Goal: Task Accomplishment & Management: Complete application form

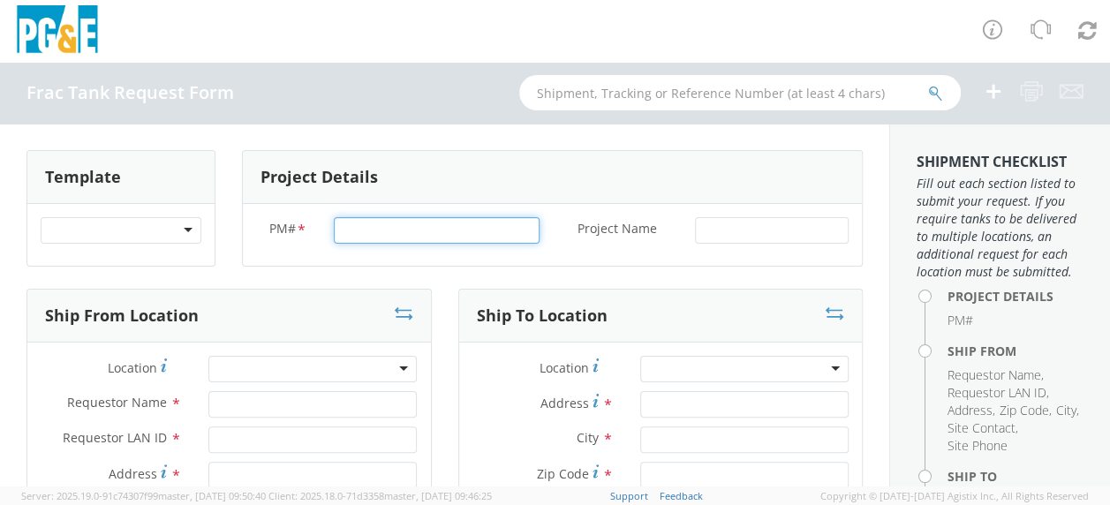
click at [360, 234] on input "PM# *" at bounding box center [437, 230] width 206 height 26
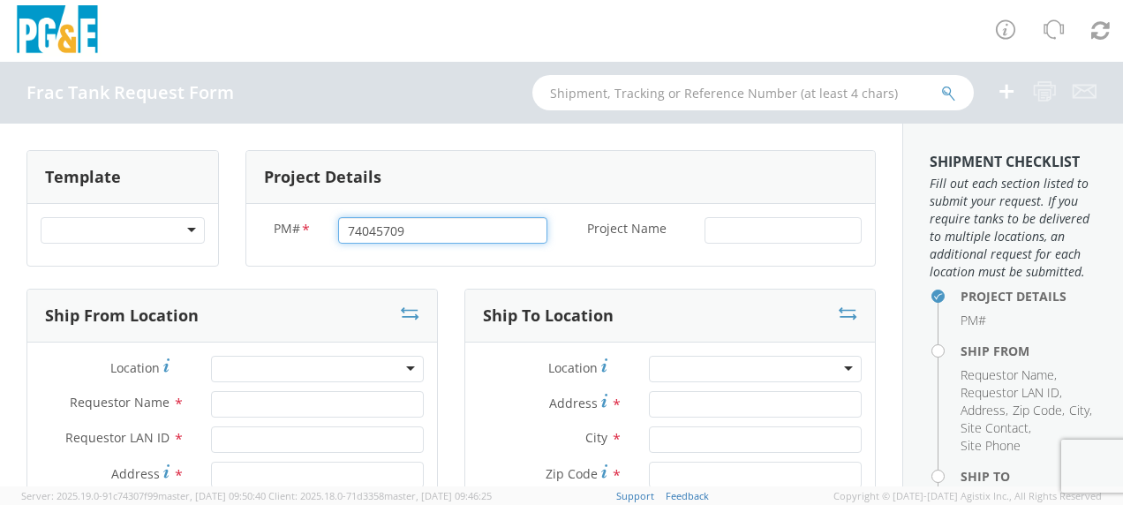
type input "74045709"
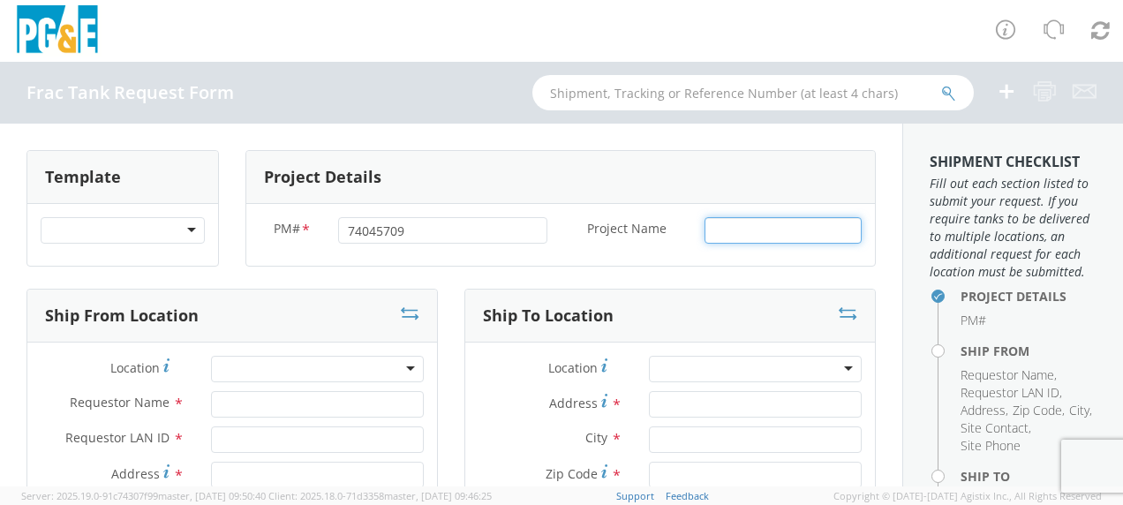
click at [710, 234] on input "Project Name *" at bounding box center [782, 230] width 157 height 26
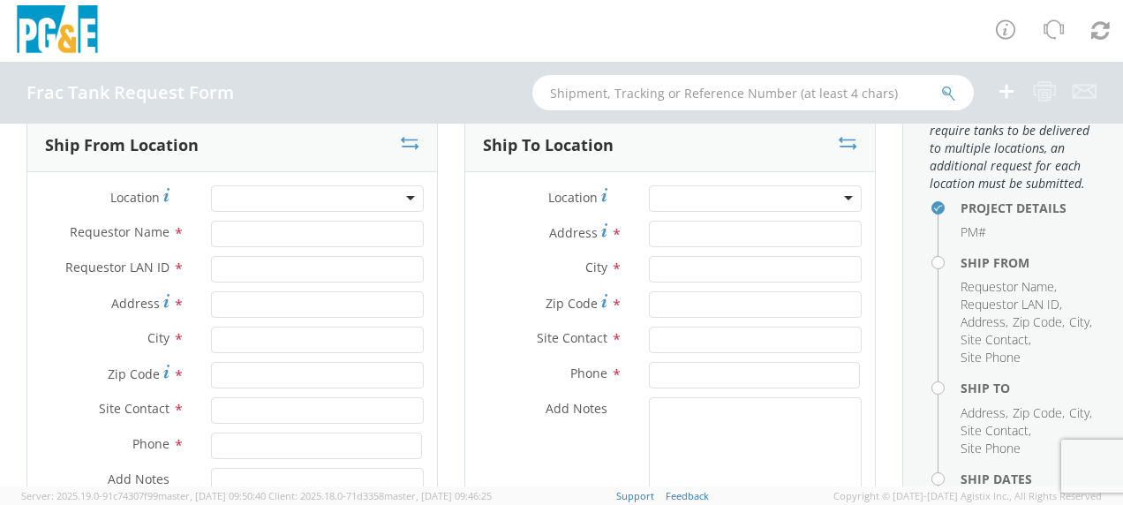
scroll to position [177, 0]
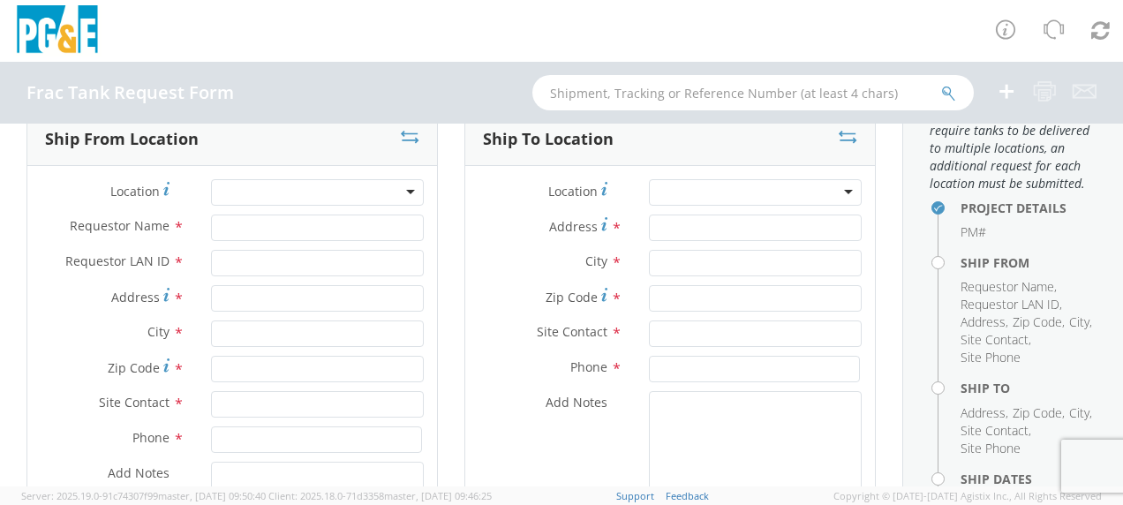
type input "Antioch"
click at [230, 229] on input "Requestor Name *" at bounding box center [317, 228] width 213 height 26
type input "[PERSON_NAME]"
click at [249, 265] on input "Requestor LAN ID *" at bounding box center [317, 263] width 213 height 26
type input "tahj"
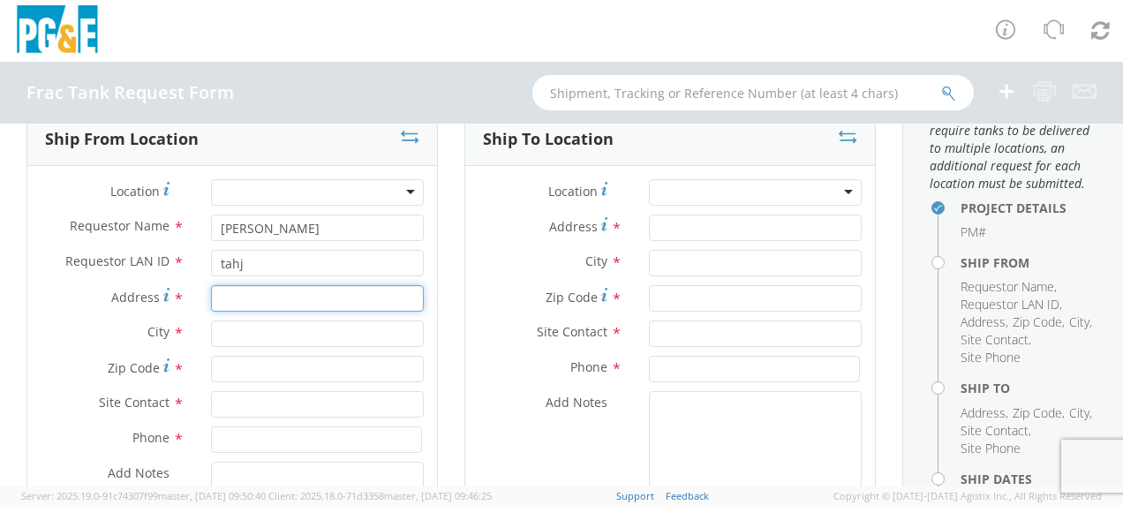
click at [238, 302] on input "Address *" at bounding box center [317, 298] width 213 height 26
type input "[STREET_ADDRESS][PERSON_NAME]"
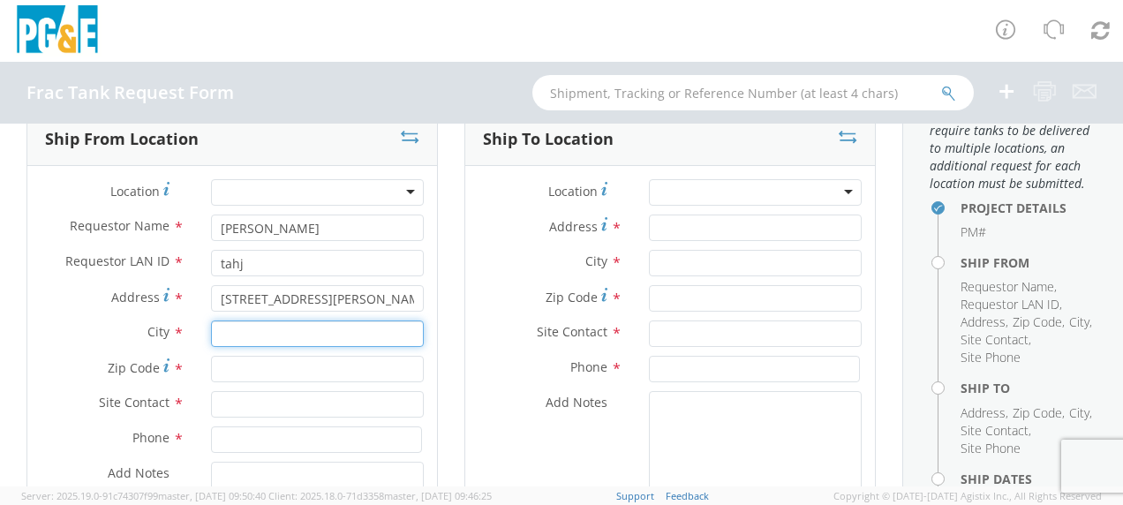
click at [240, 335] on input "text" at bounding box center [317, 333] width 213 height 26
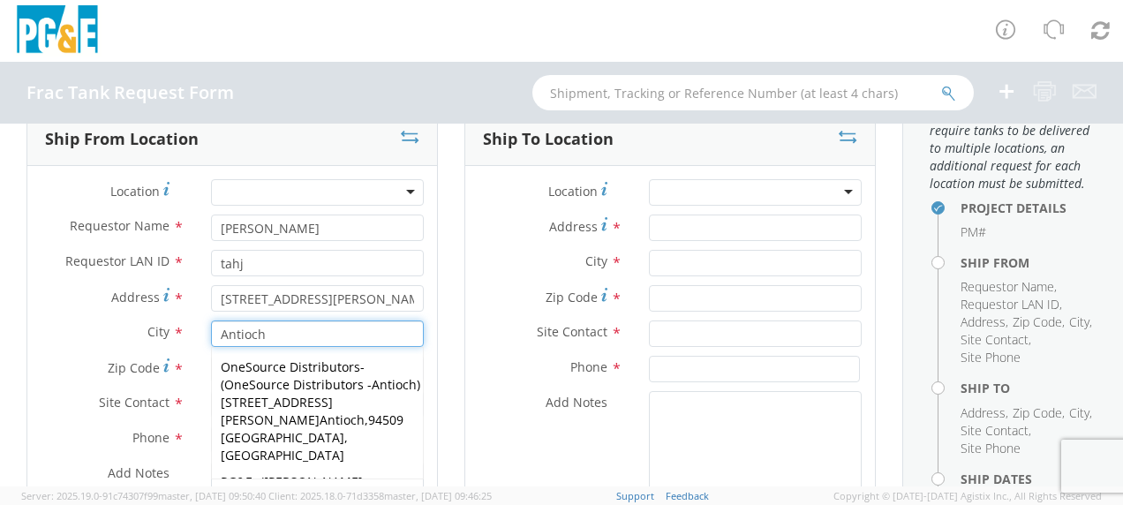
type input "Antioch"
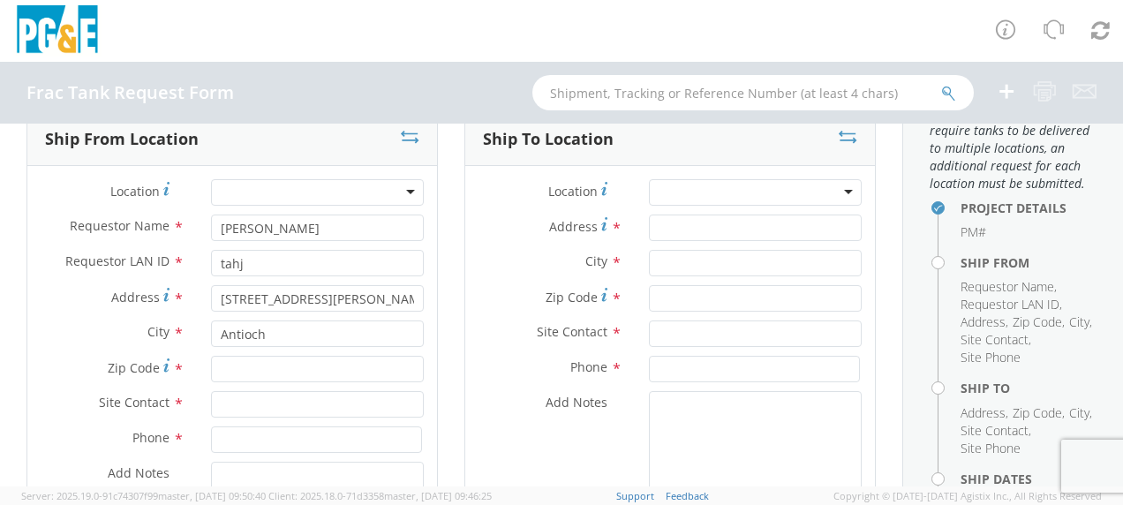
click at [155, 363] on span "Zip Code" at bounding box center [134, 367] width 52 height 17
click at [211, 363] on input "Zip Code *" at bounding box center [317, 369] width 213 height 26
type input "94509"
click at [224, 404] on input "text" at bounding box center [317, 404] width 213 height 26
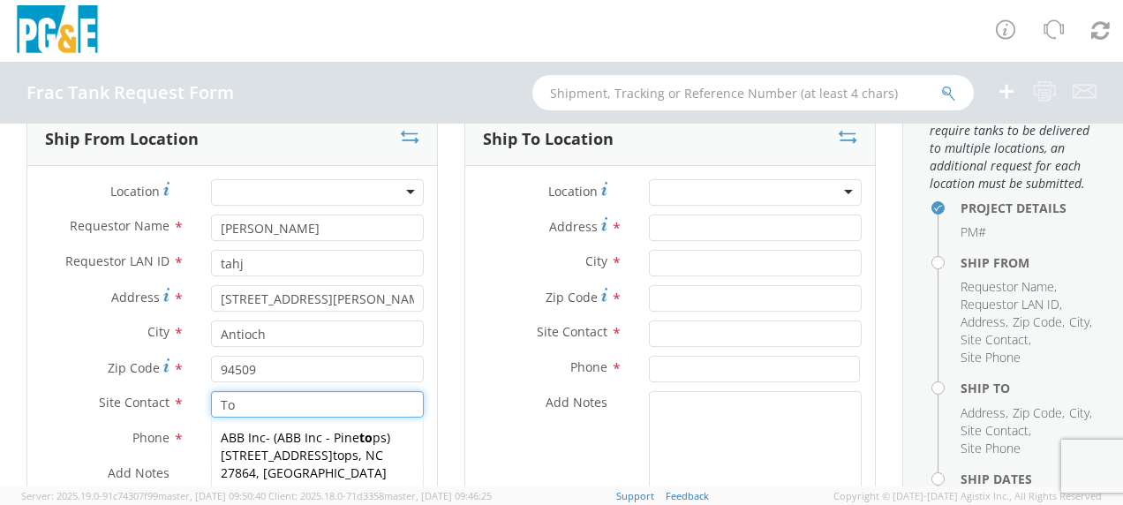
type input "T"
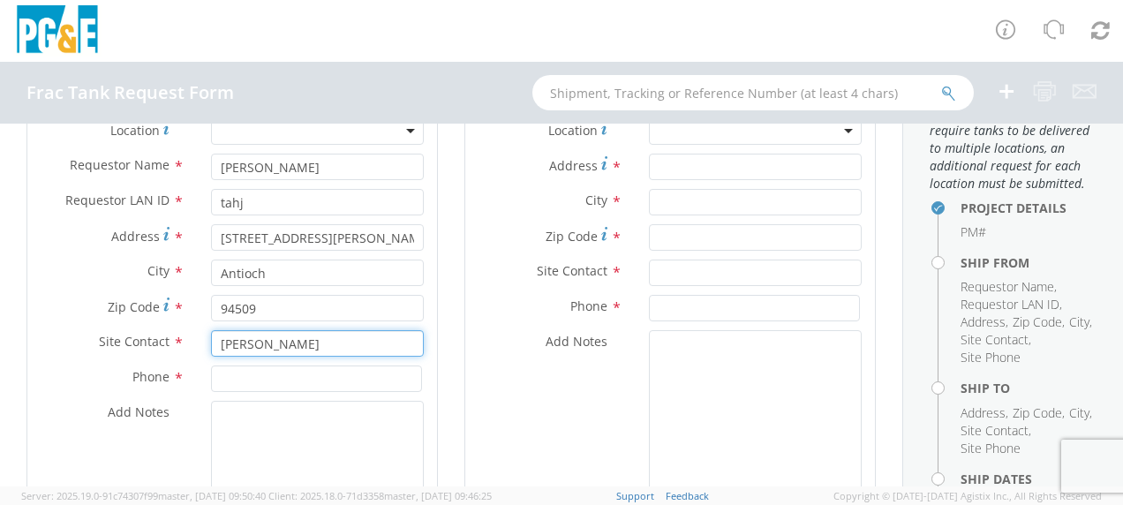
scroll to position [265, 0]
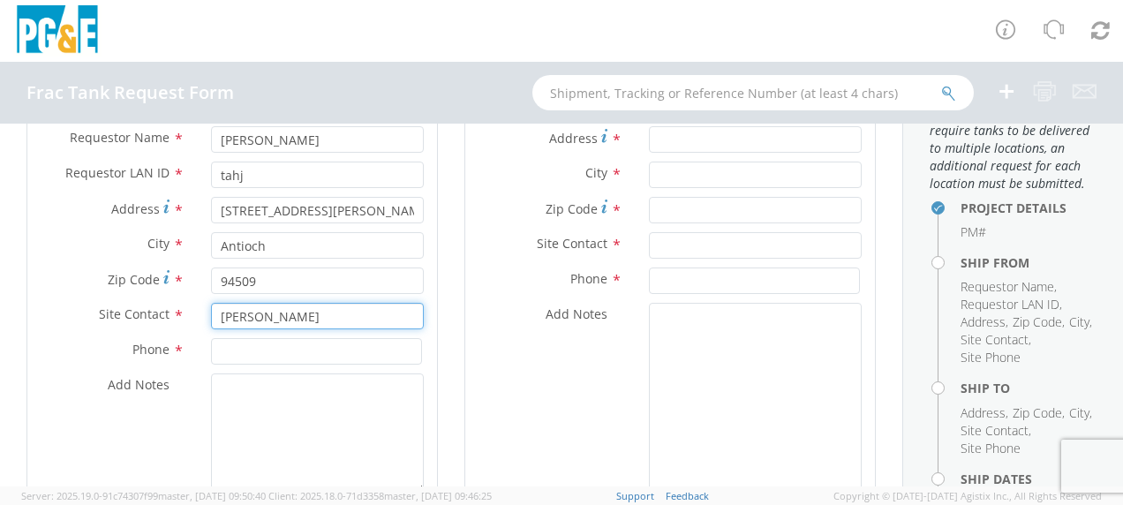
type input "[PERSON_NAME]"
click at [234, 351] on input at bounding box center [316, 351] width 211 height 26
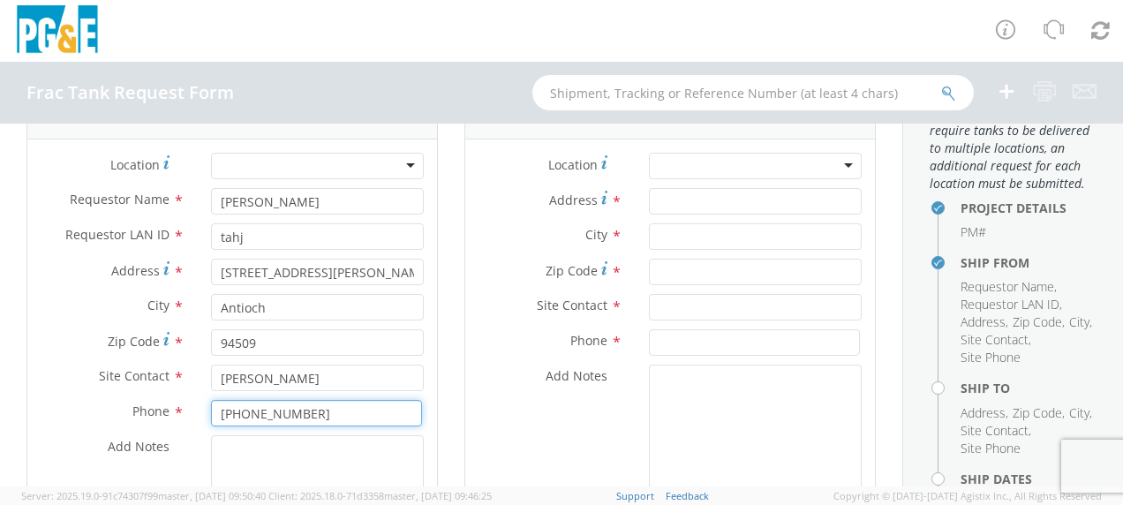
scroll to position [177, 0]
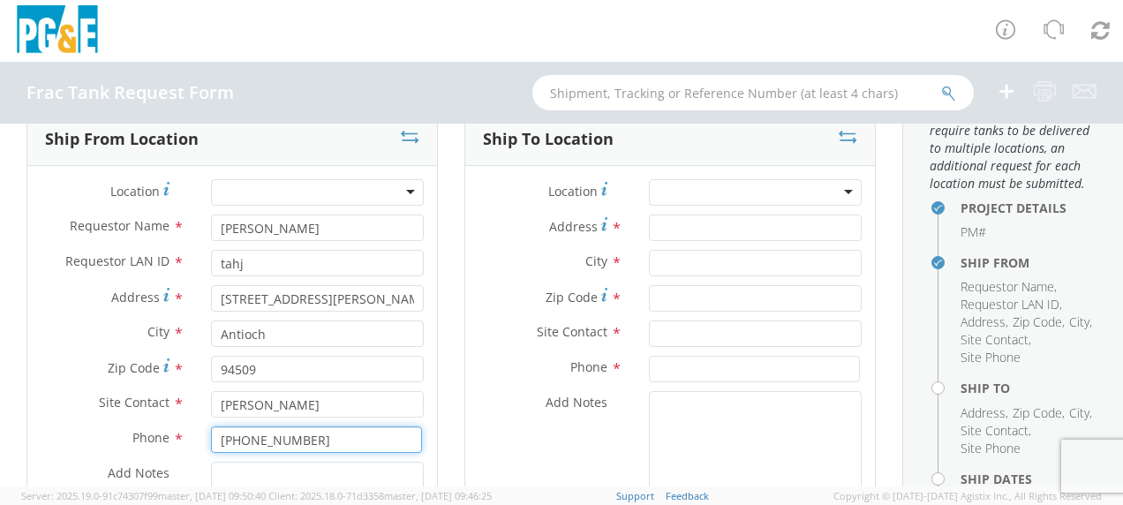
type input "[PHONE_NUMBER]"
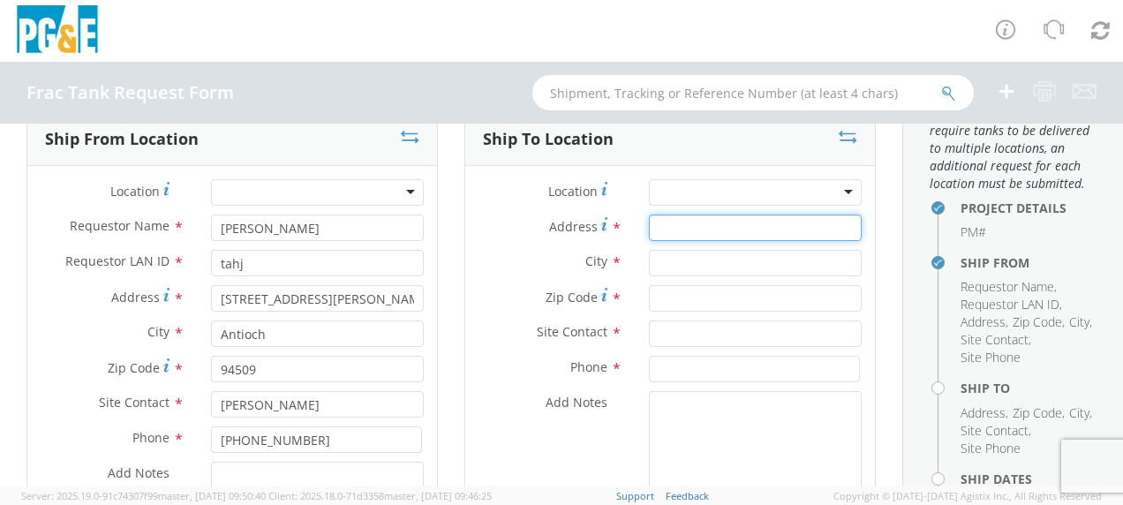
click at [667, 223] on input "Address *" at bounding box center [755, 228] width 213 height 26
type input "[STREET_ADDRESS][PERSON_NAME]"
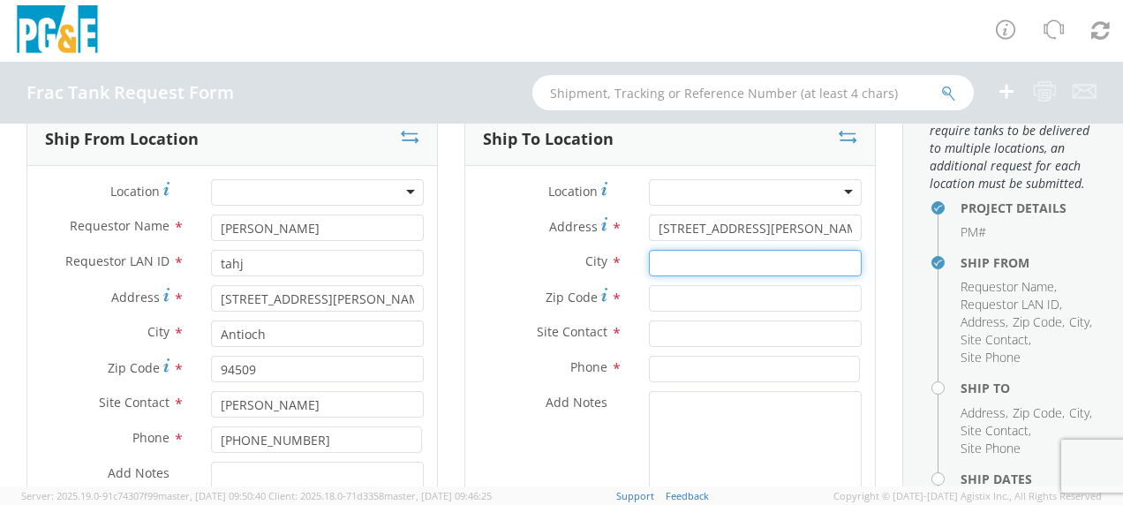
click at [678, 261] on input "text" at bounding box center [755, 263] width 213 height 26
type input "Gustine"
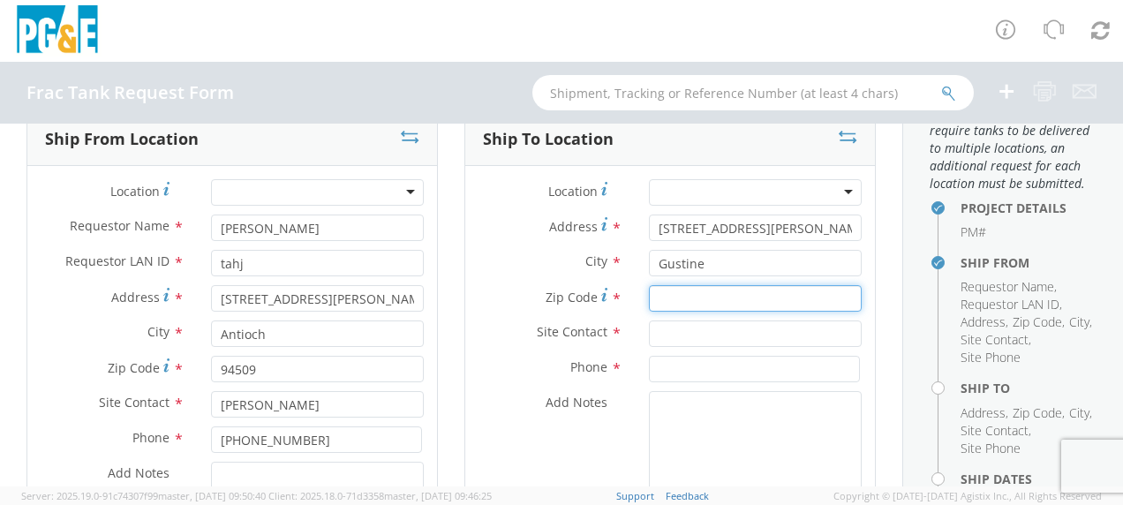
click at [671, 297] on input "Zip Code *" at bounding box center [755, 298] width 213 height 26
type input "95332"
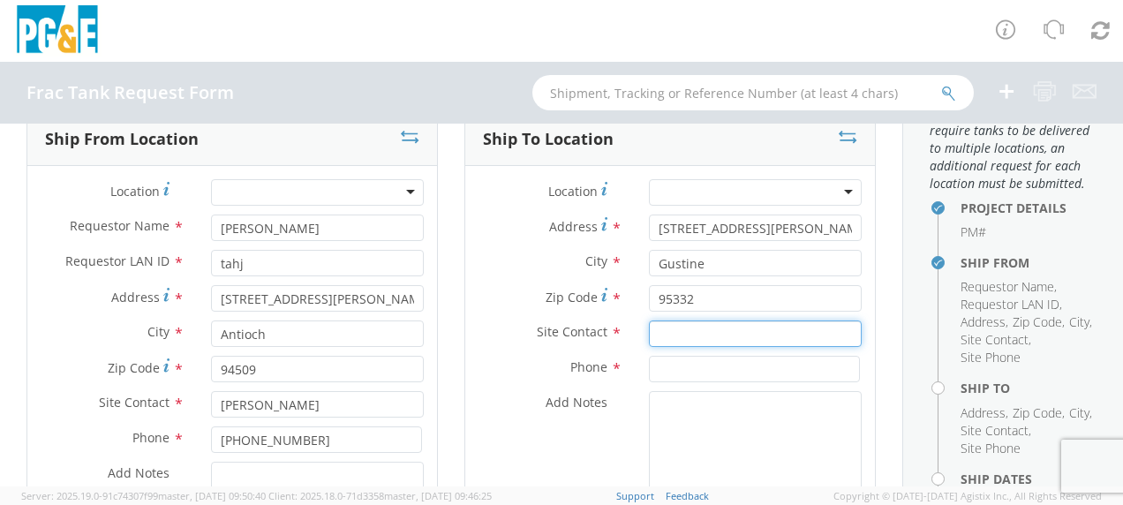
click at [677, 335] on input "text" at bounding box center [755, 333] width 213 height 26
type input "[PERSON_NAME]"
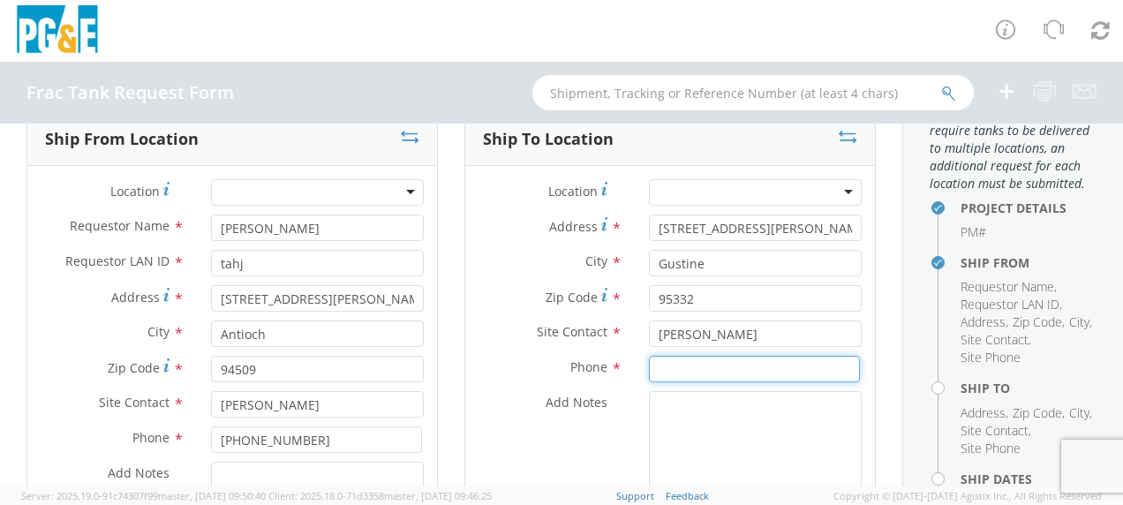
click at [673, 358] on input at bounding box center [754, 369] width 211 height 26
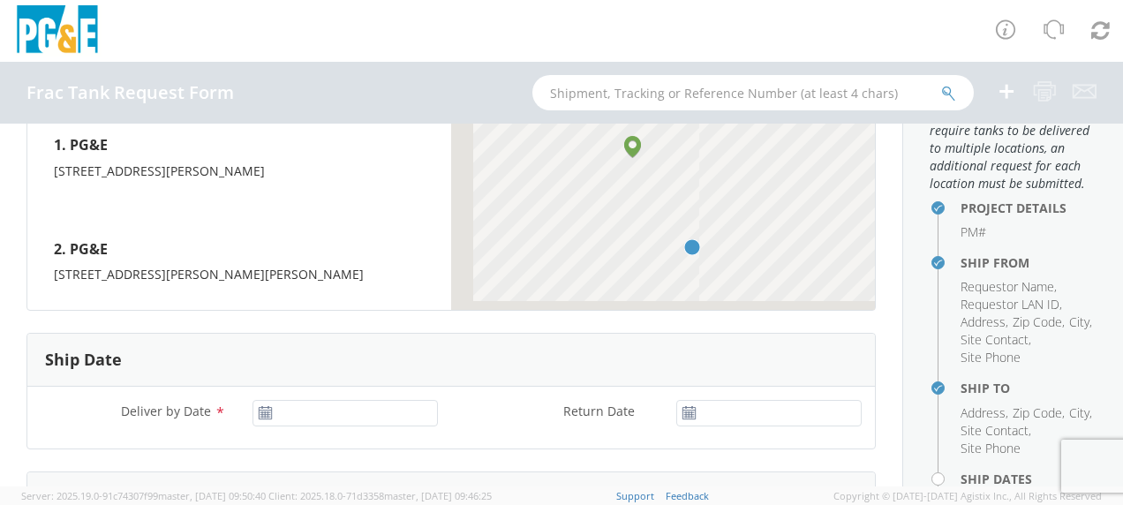
scroll to position [794, 0]
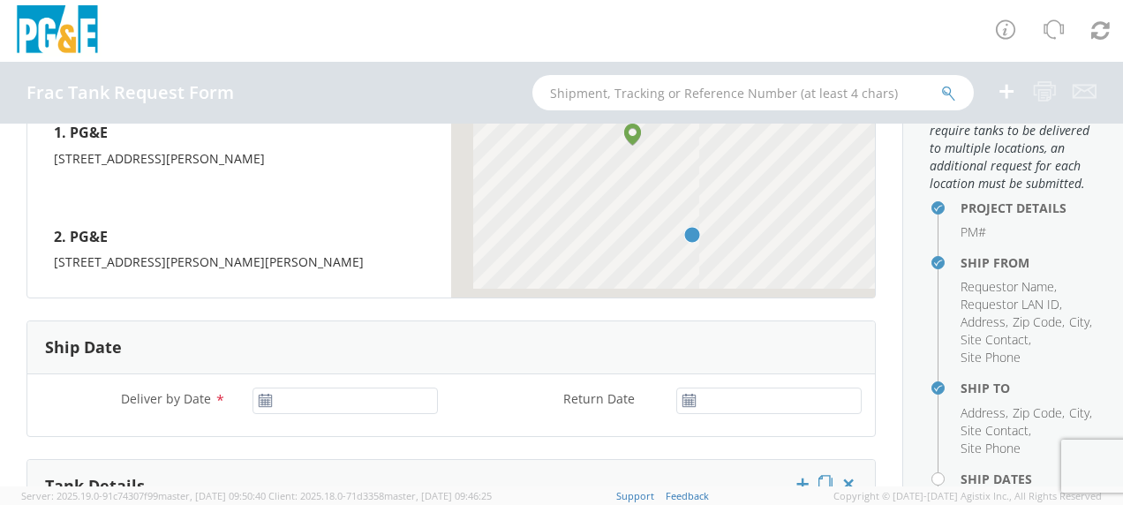
type input "[PHONE_NUMBER]"
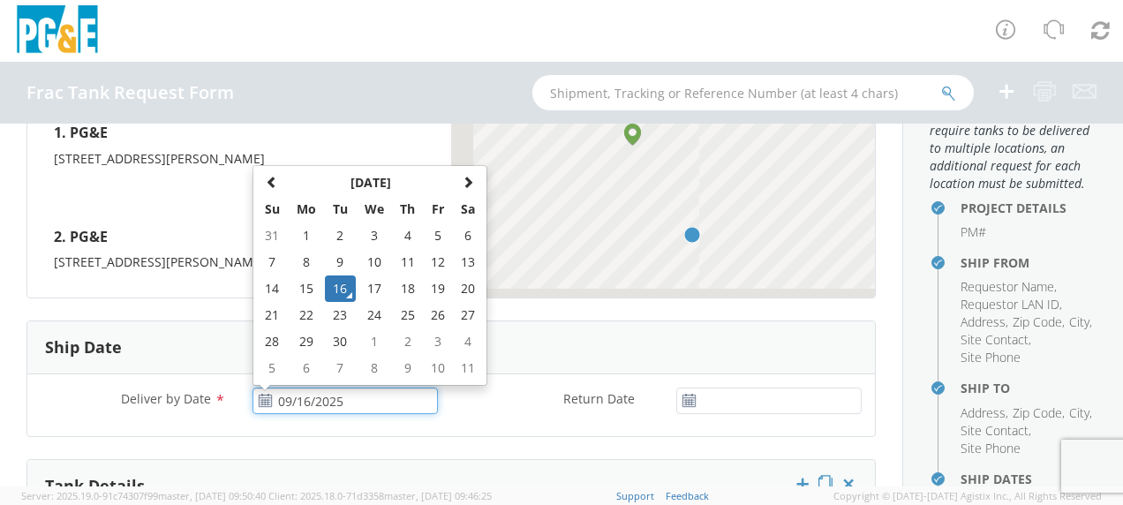
click at [329, 395] on input "09/16/2025" at bounding box center [344, 401] width 185 height 26
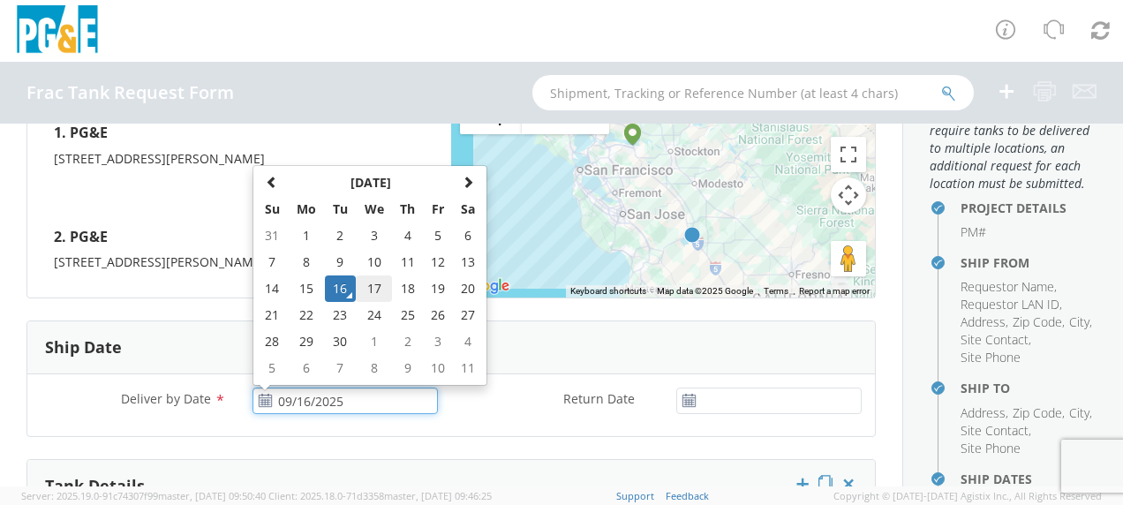
click at [367, 283] on td "17" at bounding box center [374, 288] width 37 height 26
type input "09/17/2025"
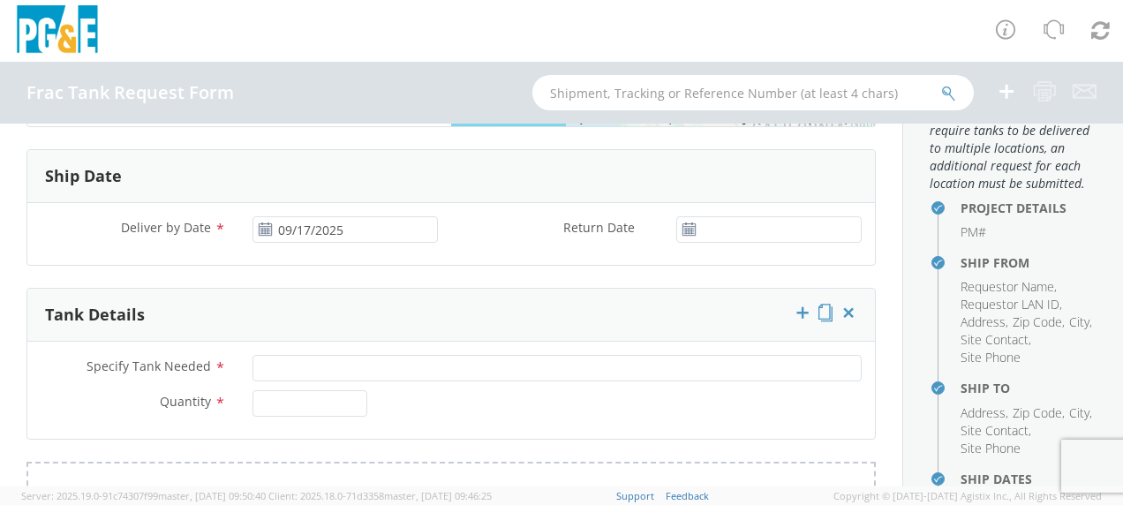
scroll to position [971, 0]
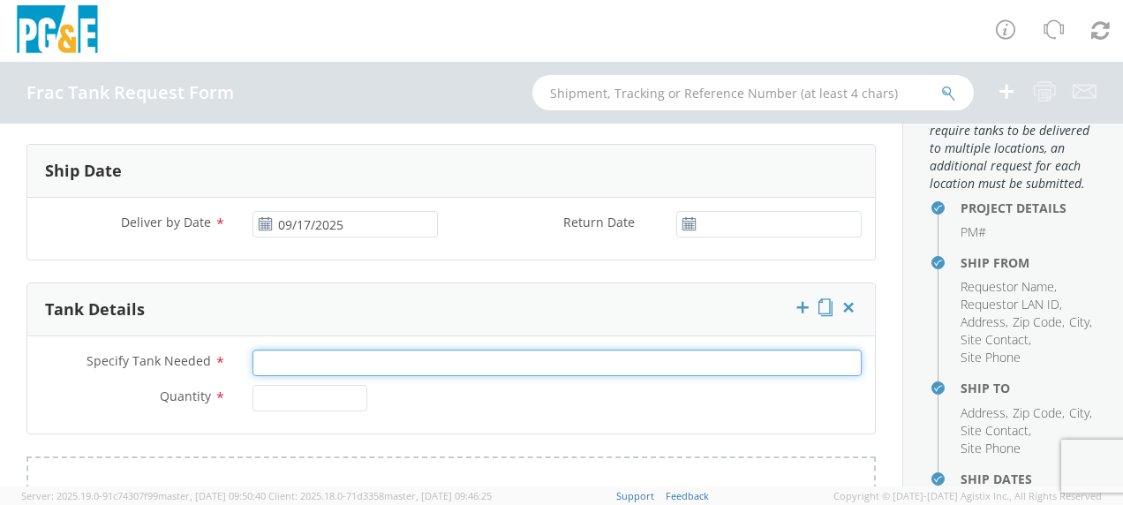
drag, startPoint x: 295, startPoint y: 351, endPoint x: 413, endPoint y: 353, distance: 118.3
click at [296, 351] on input "Specify Tank Needed *" at bounding box center [556, 363] width 609 height 26
type input "20K Single Wall"
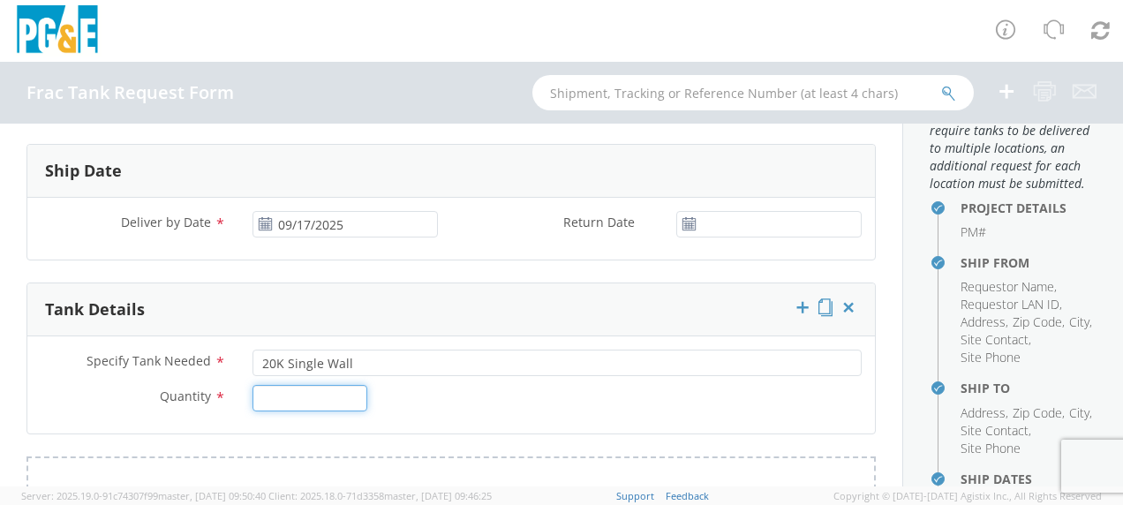
click at [312, 401] on input "Quantity *" at bounding box center [309, 398] width 115 height 26
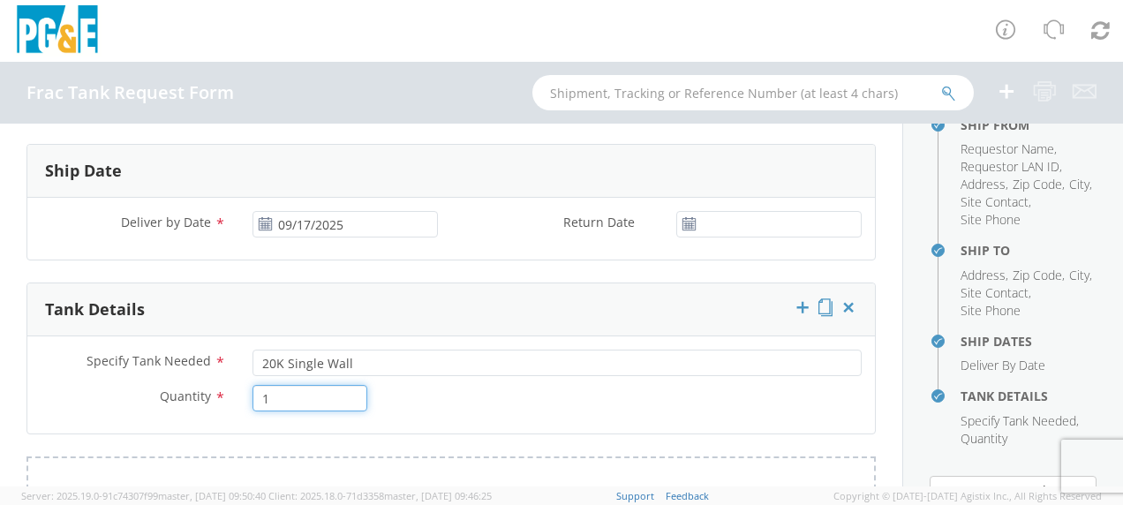
scroll to position [353, 0]
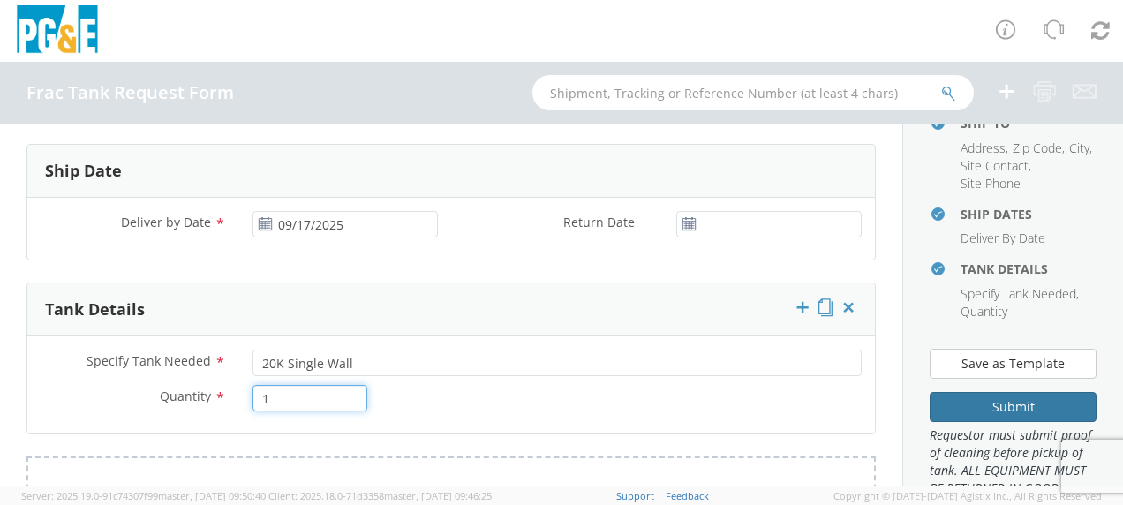
type input "1"
click at [975, 422] on button "Submit" at bounding box center [1013, 407] width 167 height 30
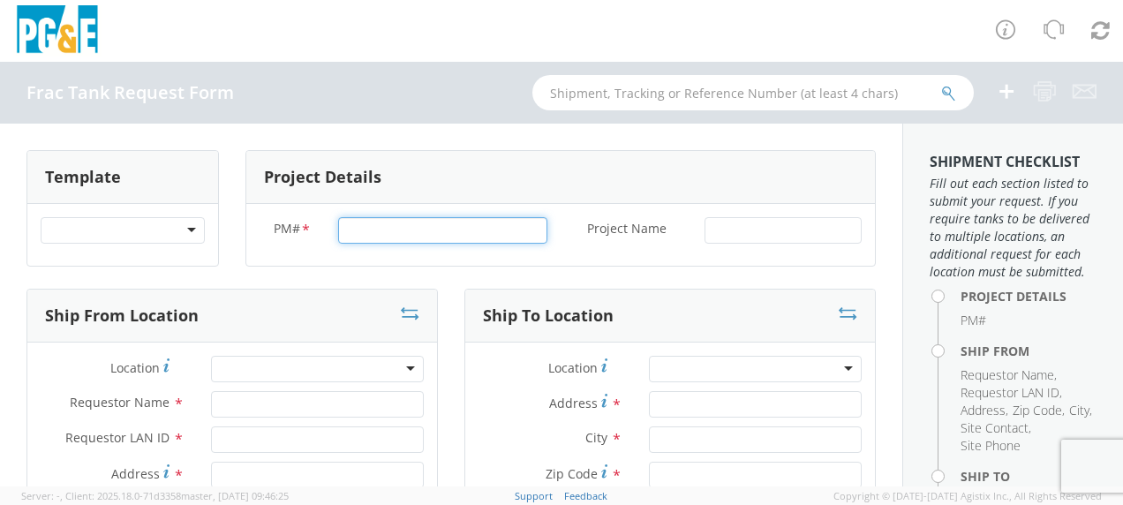
click at [380, 235] on input "PM# *" at bounding box center [442, 230] width 209 height 26
type input "84022266"
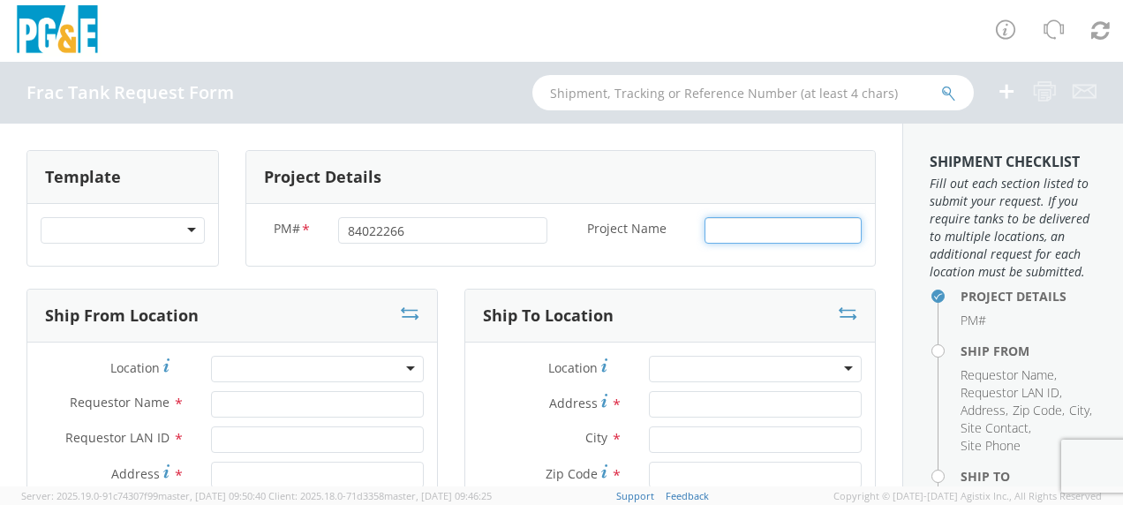
drag, startPoint x: 712, startPoint y: 226, endPoint x: 724, endPoint y: 238, distance: 17.5
click at [712, 226] on input "Project Name *" at bounding box center [782, 230] width 157 height 26
click at [712, 230] on input "Project Name *" at bounding box center [782, 230] width 157 height 26
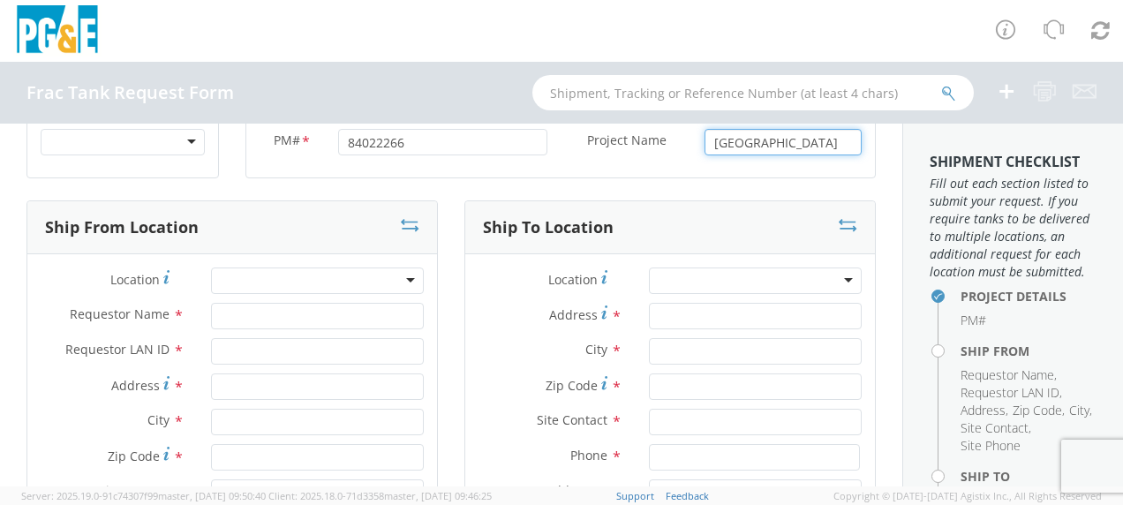
type input "Orville"
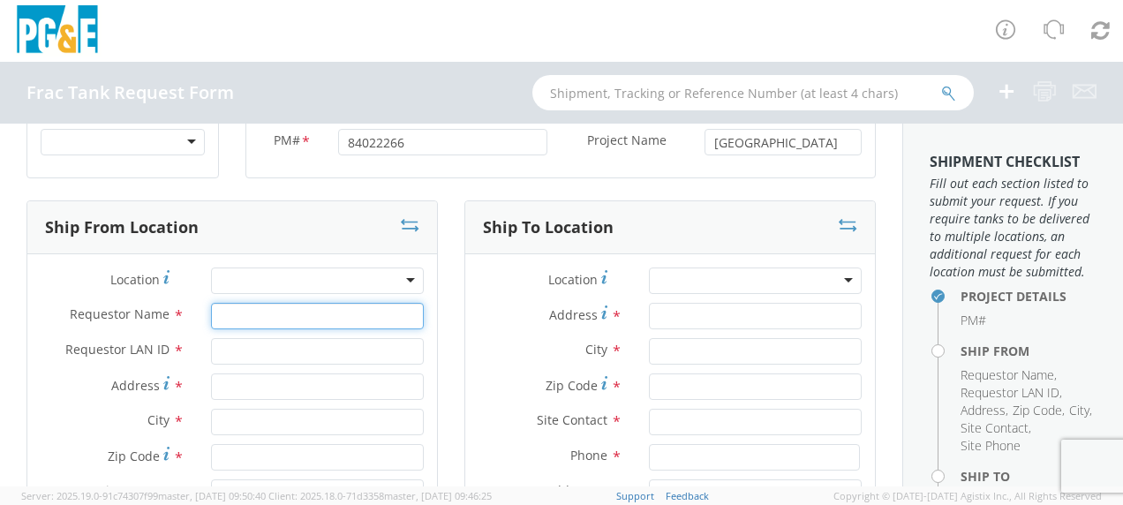
drag, startPoint x: 229, startPoint y: 307, endPoint x: 358, endPoint y: 297, distance: 129.2
click at [231, 307] on input "Requestor Name *" at bounding box center [317, 316] width 213 height 26
type input "[PERSON_NAME]"
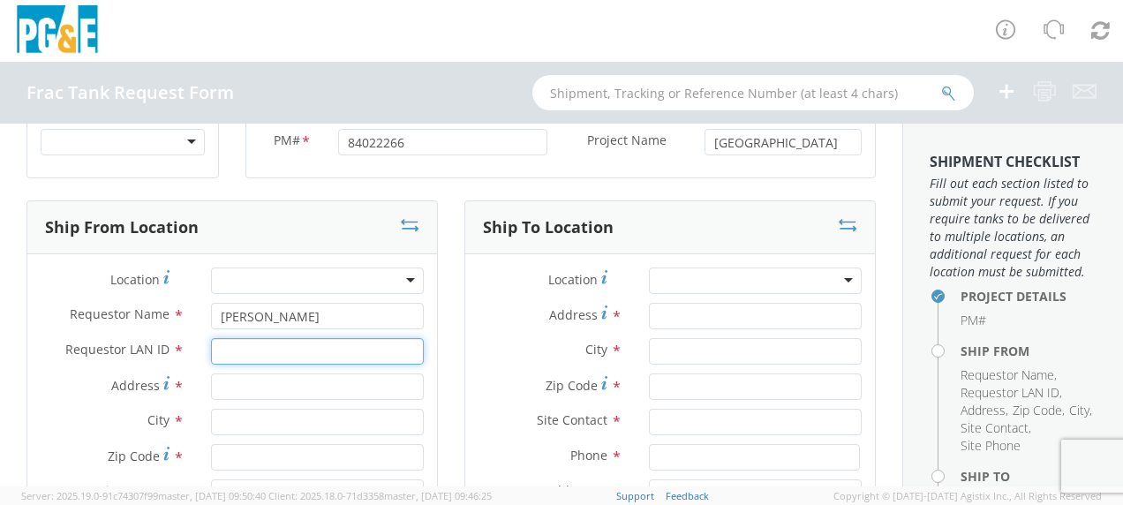
click at [263, 351] on input "Requestor LAN ID *" at bounding box center [317, 351] width 213 height 26
type input "tahj"
click at [241, 383] on input "Address *" at bounding box center [317, 386] width 213 height 26
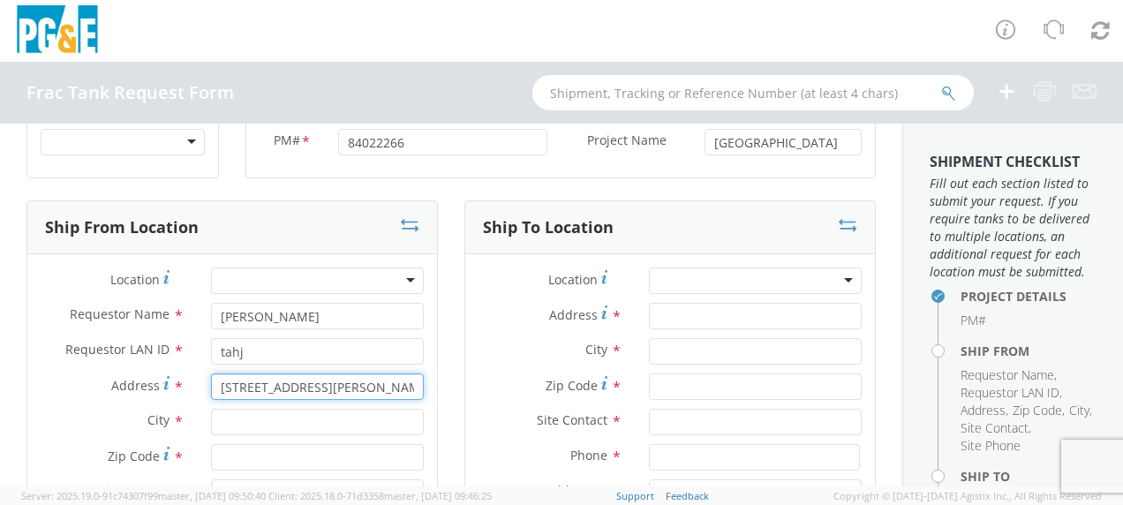
type input "350 Orville Dam Blvd"
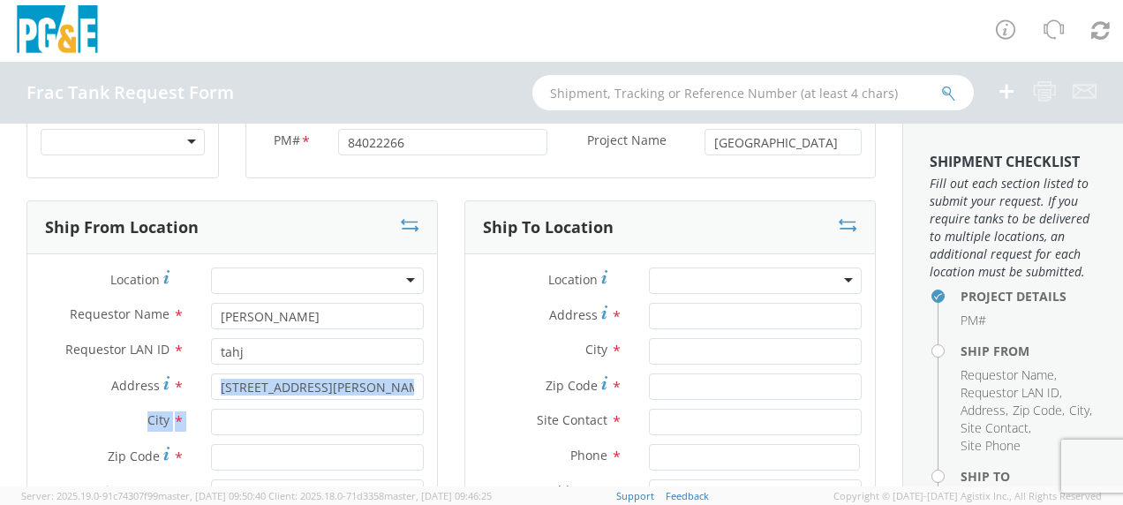
click at [238, 408] on div "Location * (OBSOLETE) BURNEY SC - GC TRAILER (OBSOLETE) BURNEY SC - HYDRO TRAIL…" at bounding box center [232, 486] width 410 height 438
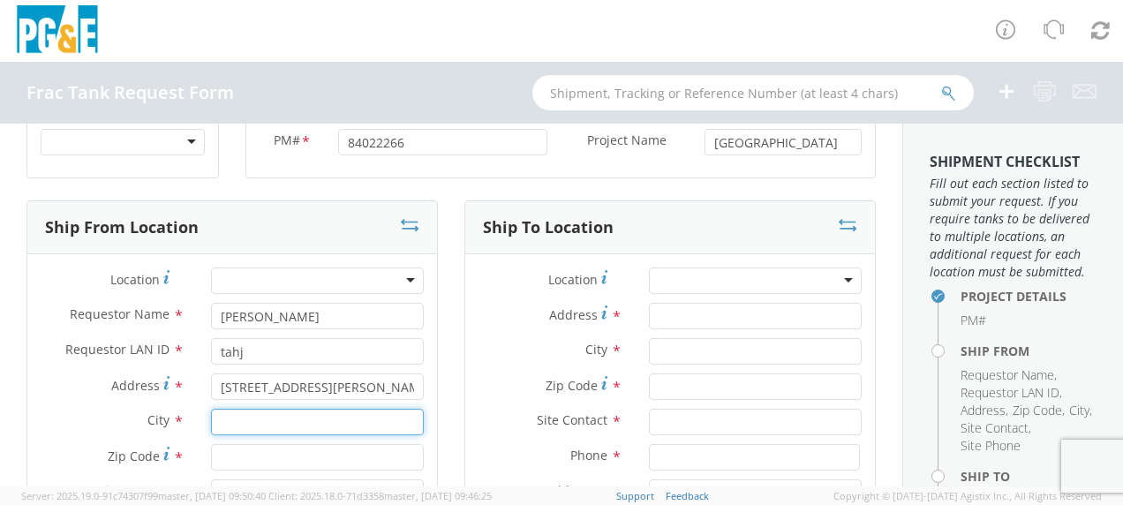
click at [238, 411] on input "text" at bounding box center [317, 422] width 213 height 26
type input "Orville"
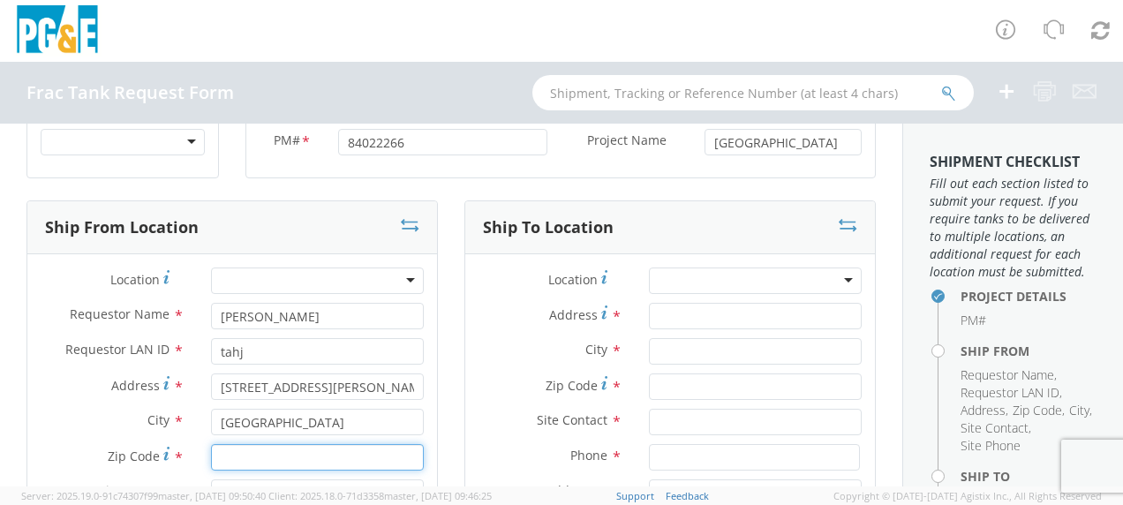
click at [224, 449] on input "Zip Code *" at bounding box center [317, 457] width 213 height 26
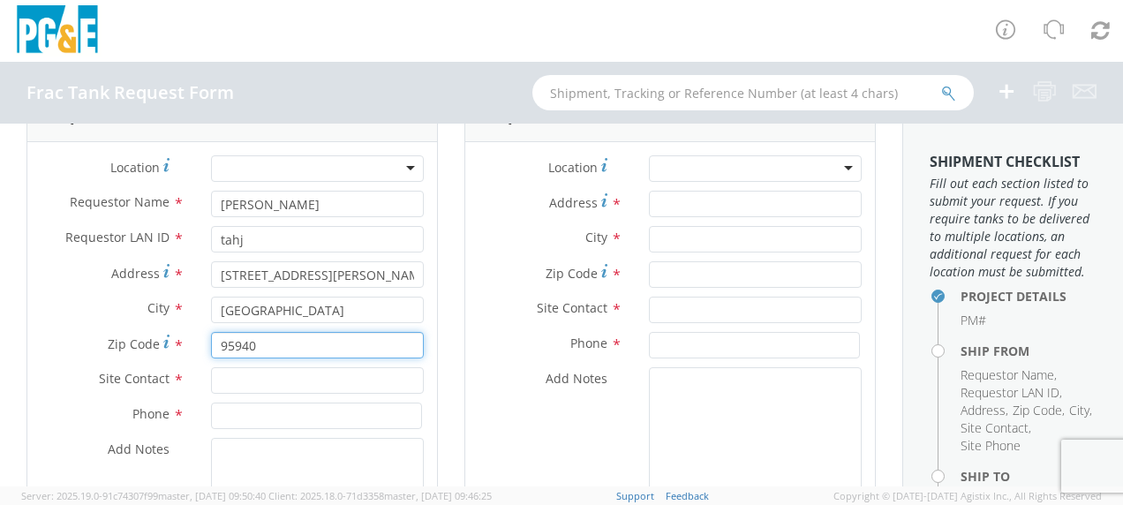
scroll to position [177, 0]
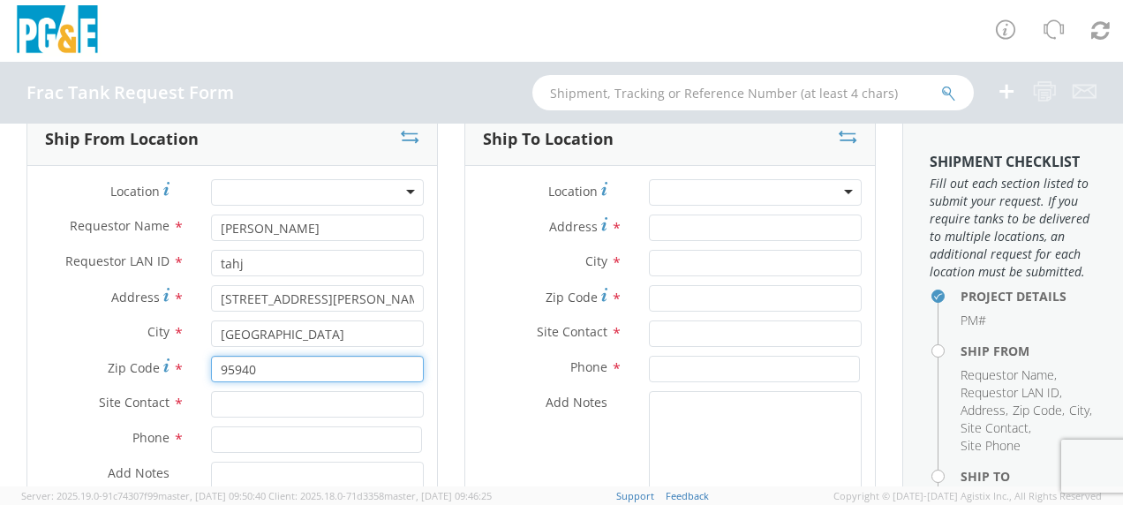
type input "95940"
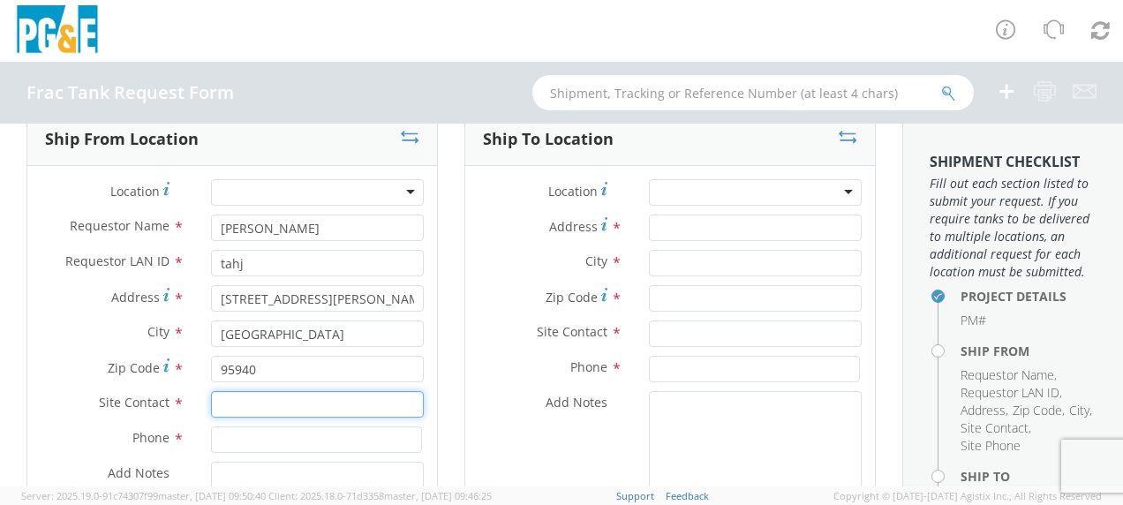
click at [247, 412] on input "text" at bounding box center [317, 404] width 213 height 26
drag, startPoint x: 250, startPoint y: 488, endPoint x: 244, endPoint y: 510, distance: 22.9
click at [244, 504] on html "annexa Batch Shipping Guide Created with Sketch. calendar Created with Sketch." at bounding box center [561, 252] width 1123 height 505
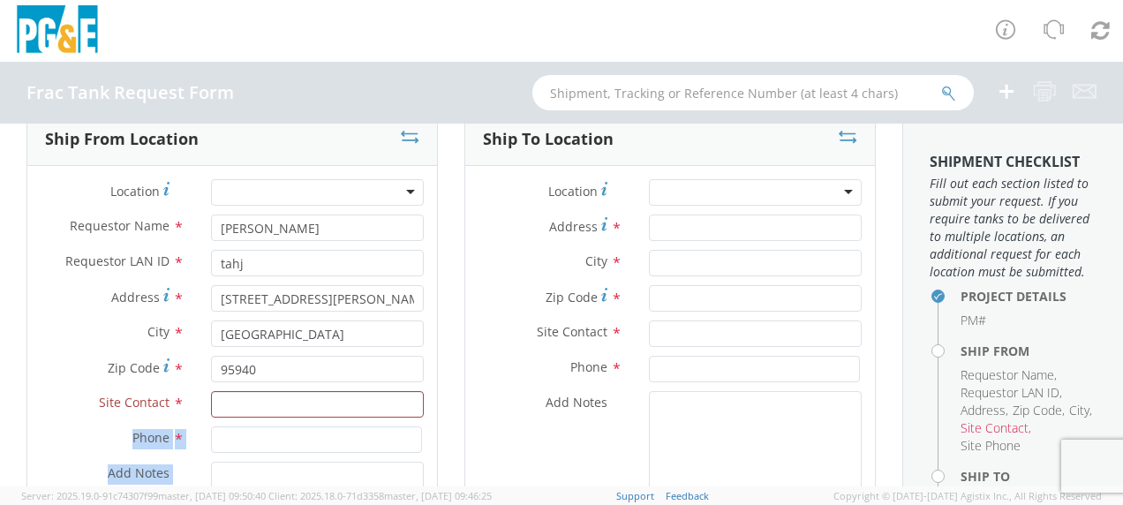
scroll to position [191, 0]
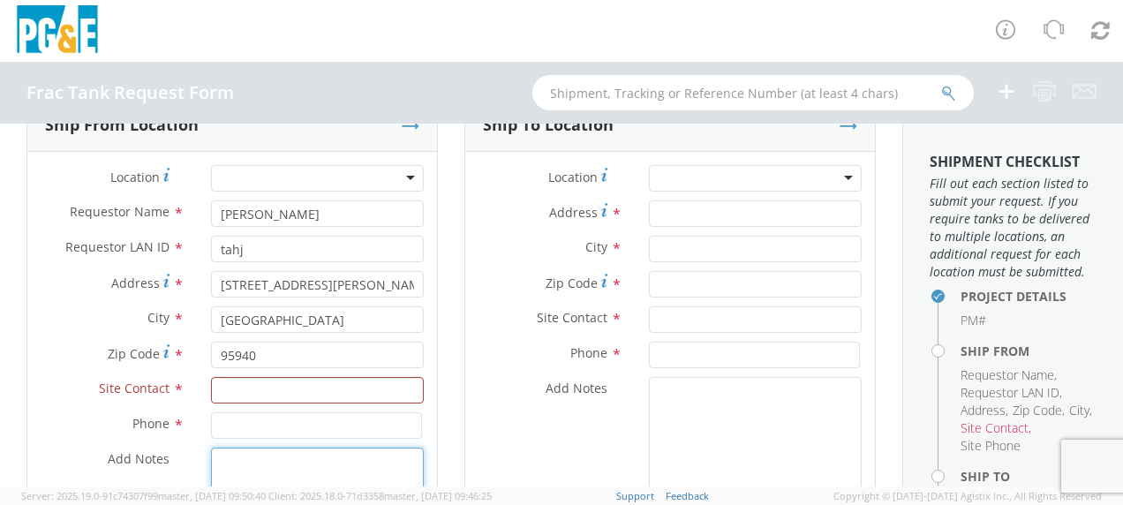
click at [320, 452] on textarea "Add Notes *" at bounding box center [317, 508] width 213 height 120
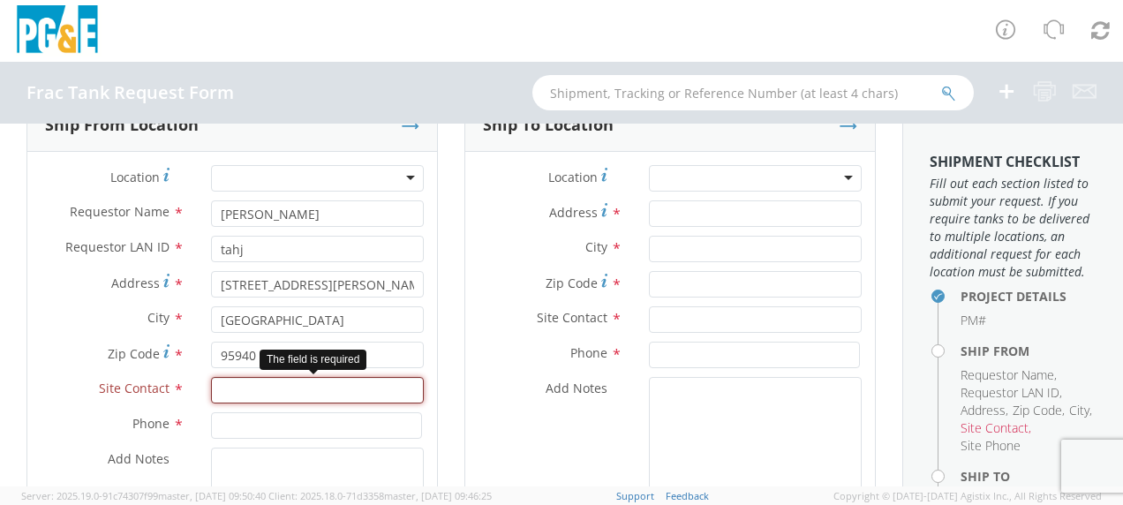
click at [267, 392] on input "text" at bounding box center [317, 390] width 213 height 26
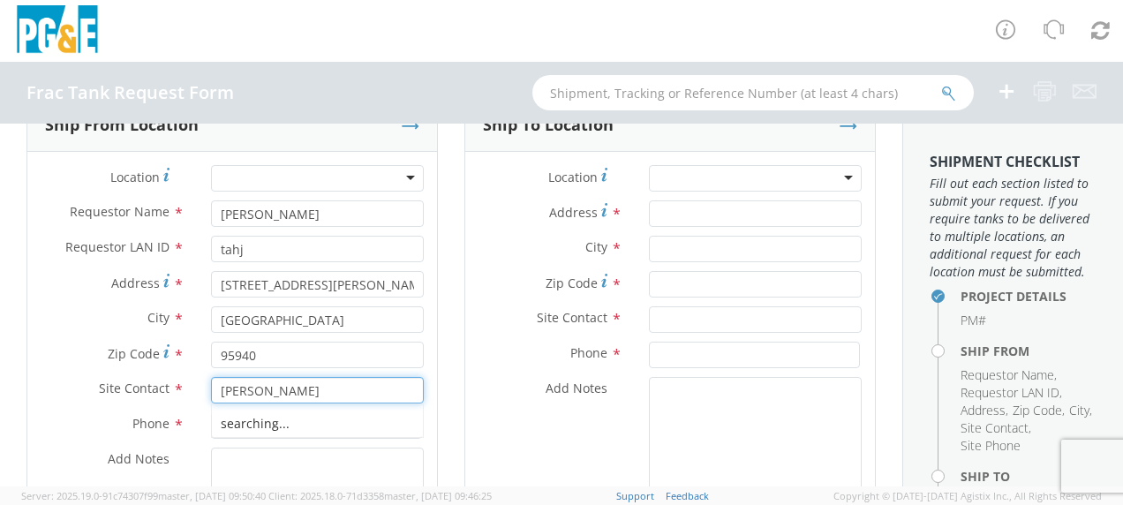
scroll to position [279, 0]
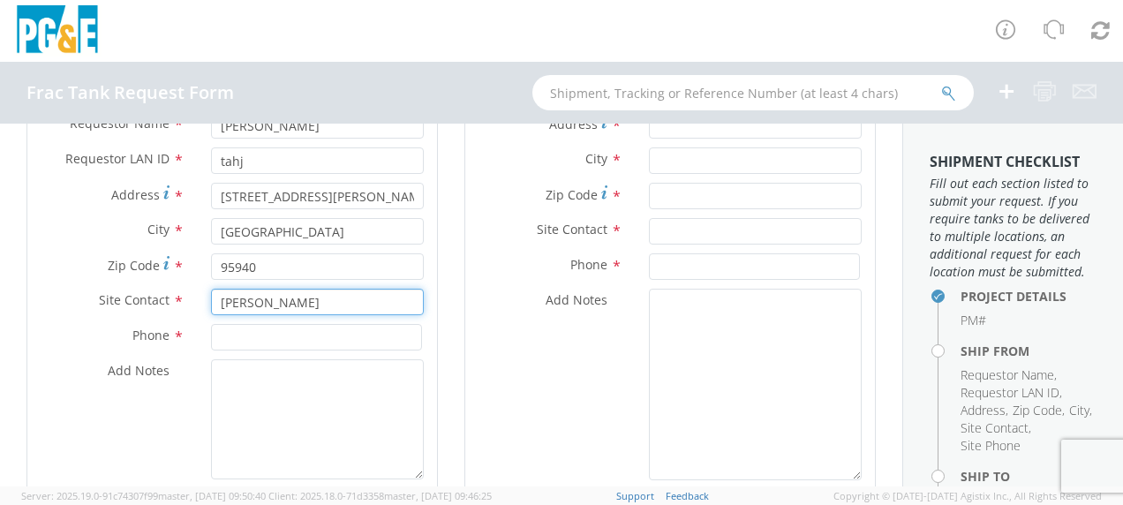
type input "Jose Albarran"
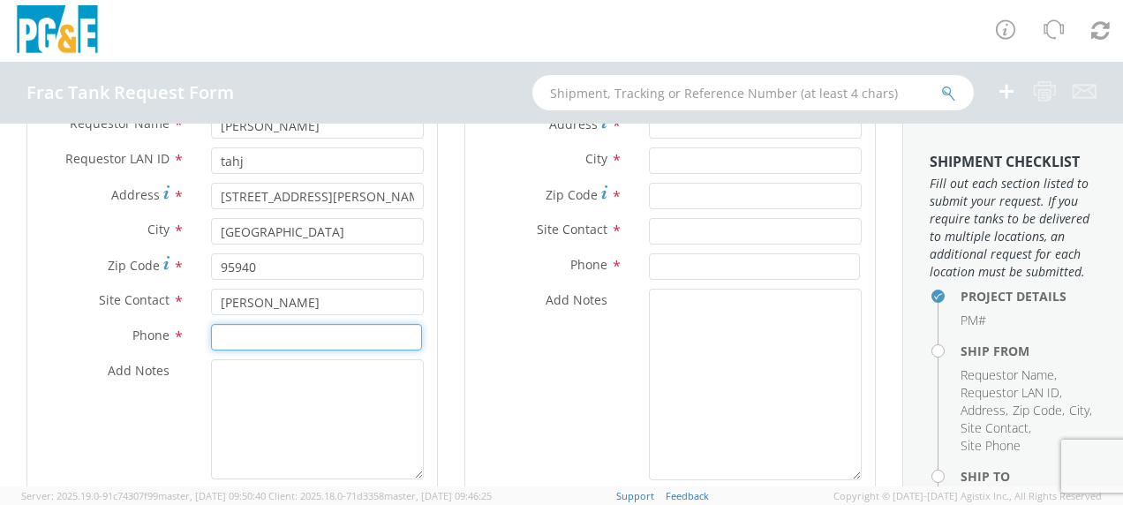
click at [254, 329] on input at bounding box center [316, 337] width 211 height 26
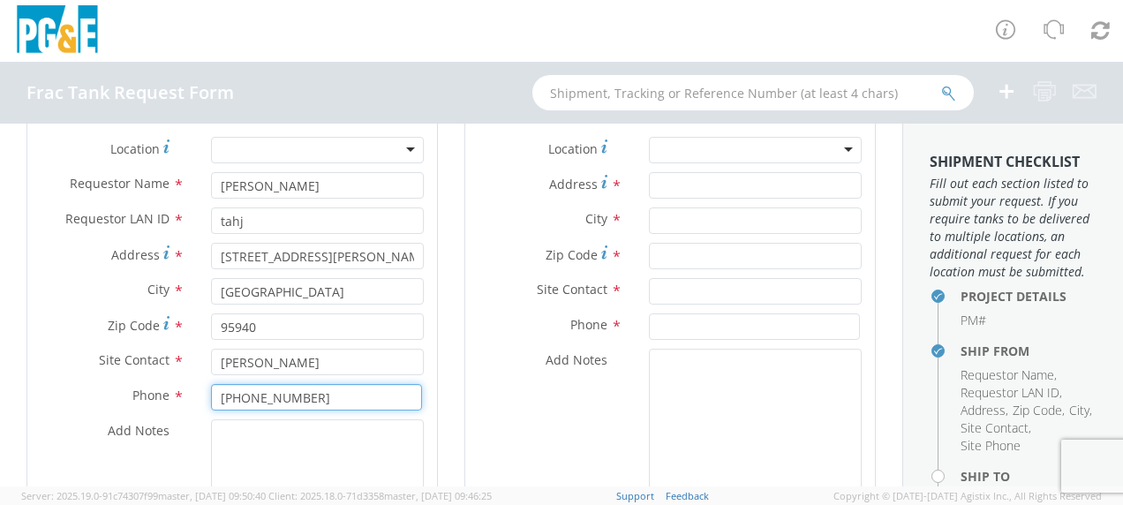
scroll to position [191, 0]
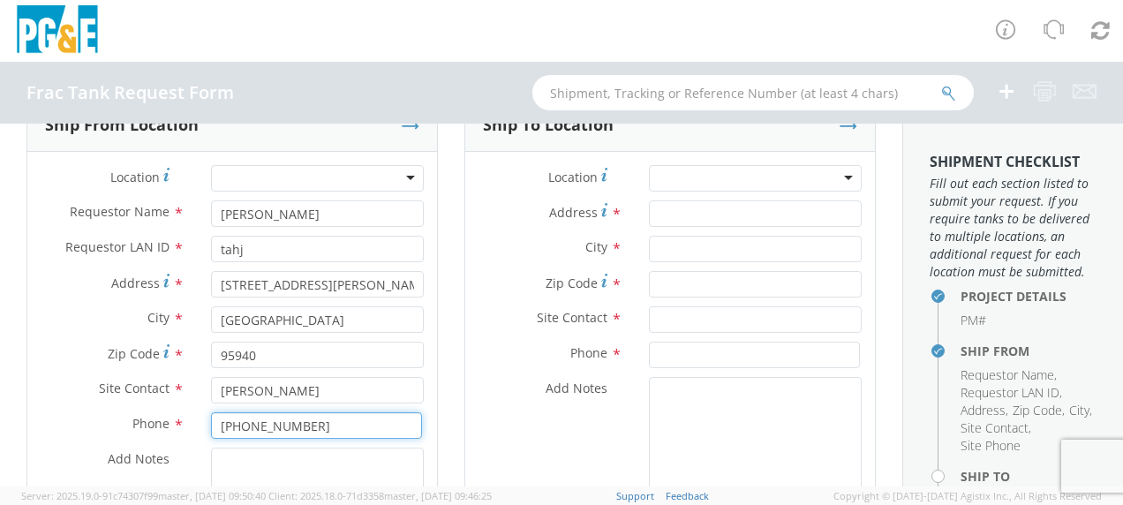
type input "925-322-7824"
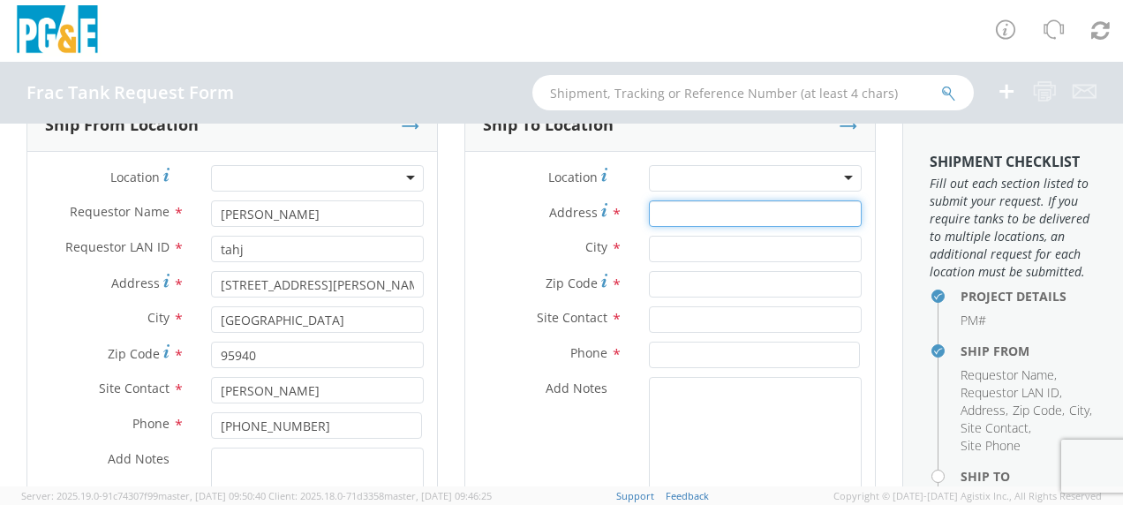
click at [701, 213] on input "Address *" at bounding box center [755, 213] width 213 height 26
type input "[STREET_ADDRESS][PERSON_NAME]"
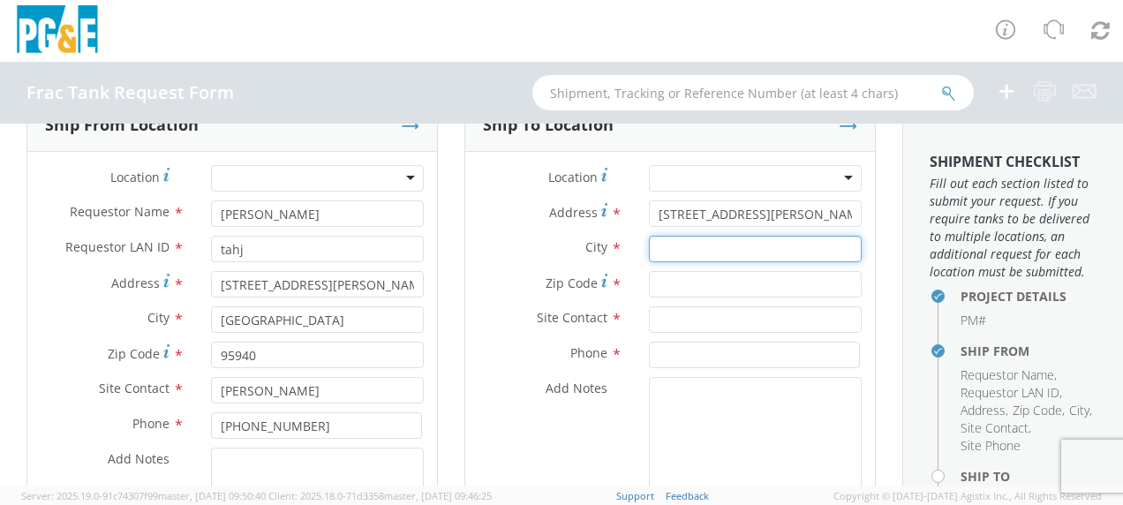
click at [693, 251] on input "text" at bounding box center [755, 249] width 213 height 26
type input "Gustine"
click at [583, 279] on span "Zip Code" at bounding box center [572, 283] width 52 height 17
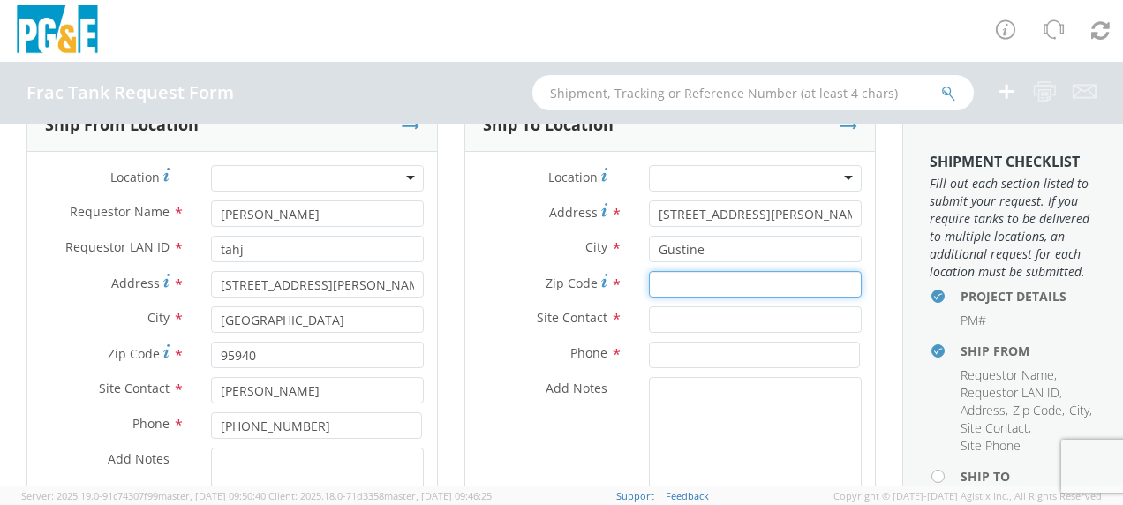
click at [649, 279] on input "Zip Code *" at bounding box center [755, 284] width 213 height 26
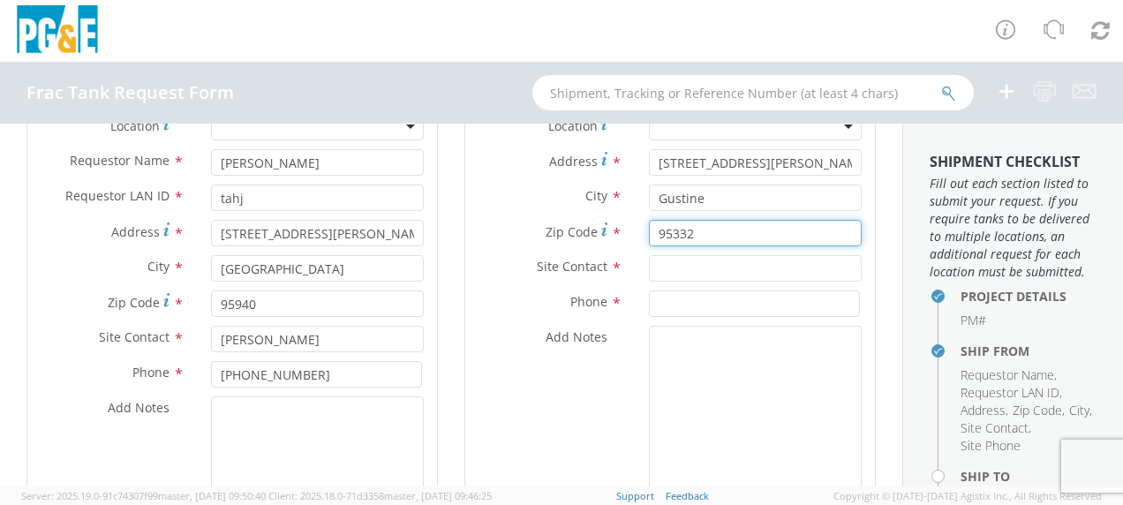
scroll to position [279, 0]
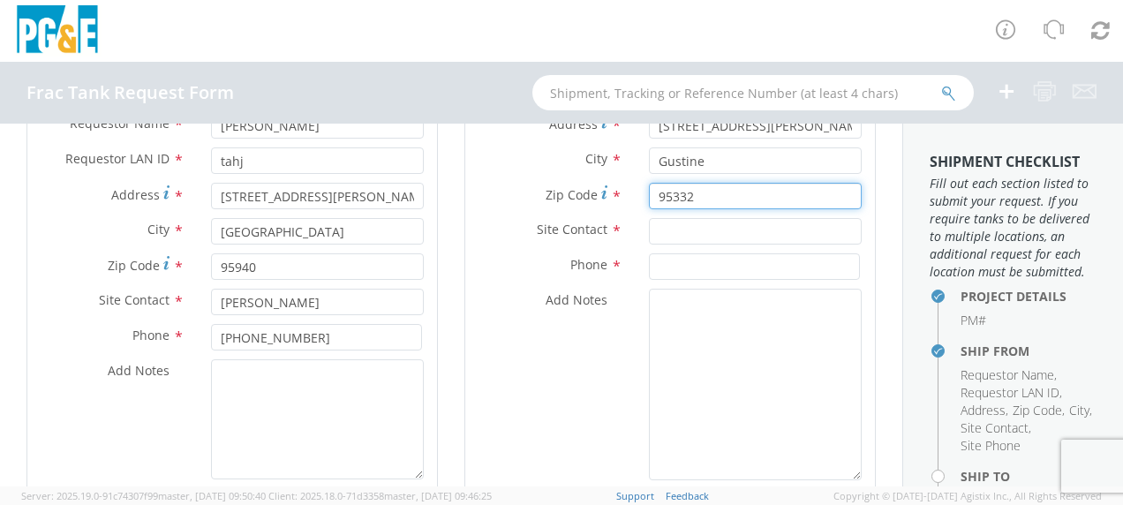
type input "95332"
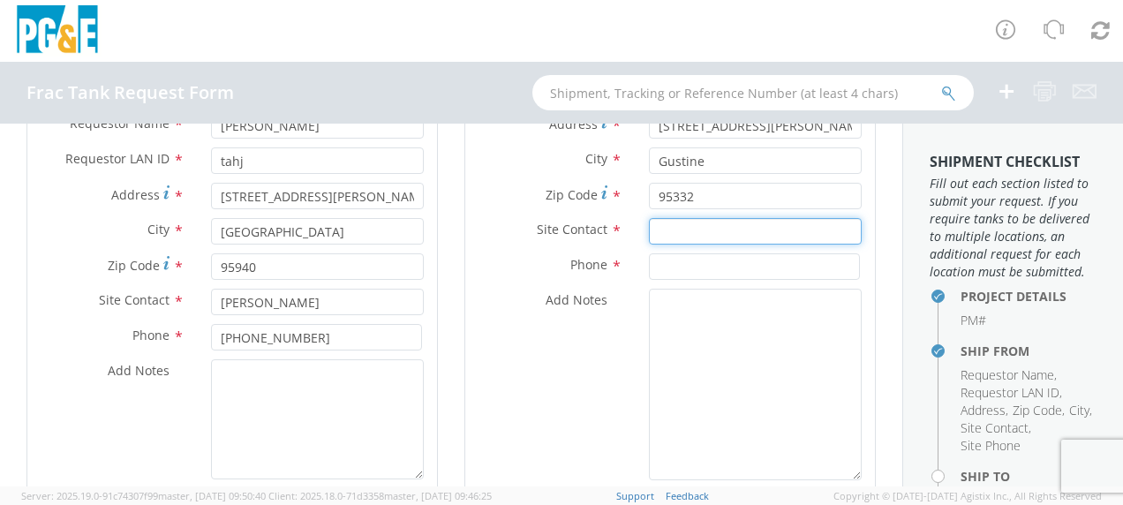
click at [675, 230] on input "text" at bounding box center [755, 231] width 213 height 26
type input "[PERSON_NAME]"
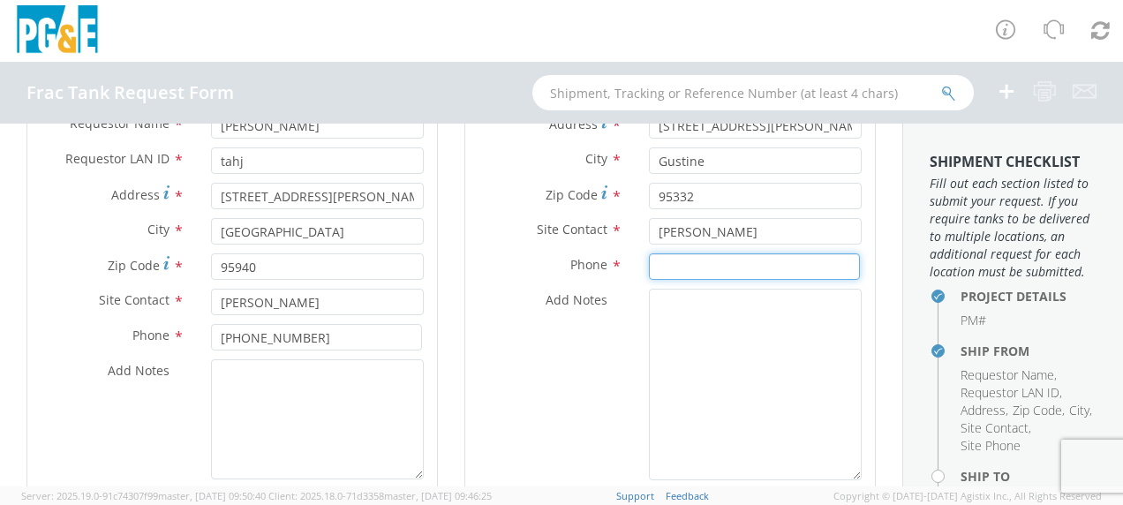
click at [676, 270] on input at bounding box center [754, 266] width 211 height 26
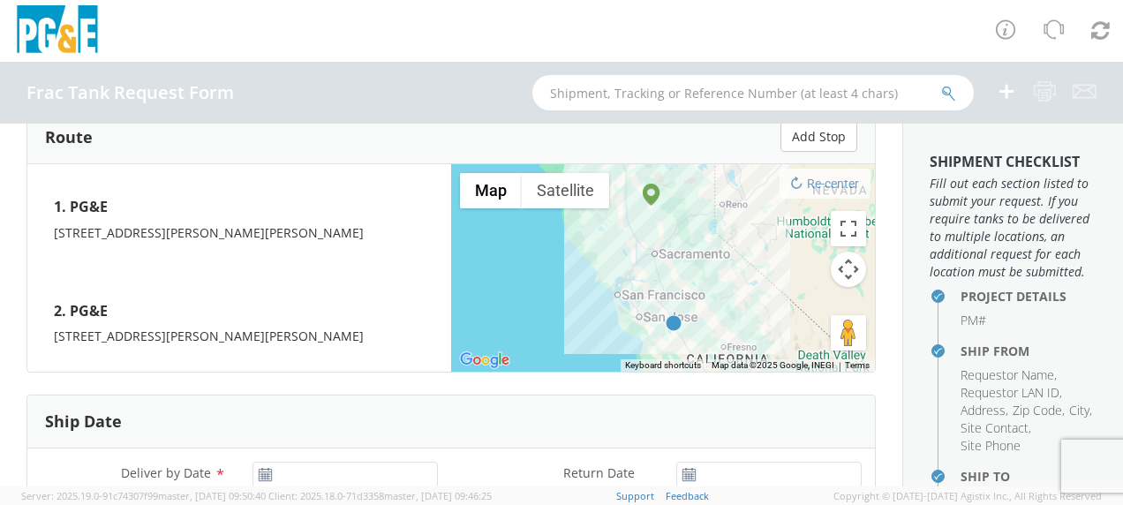
scroll to position [809, 0]
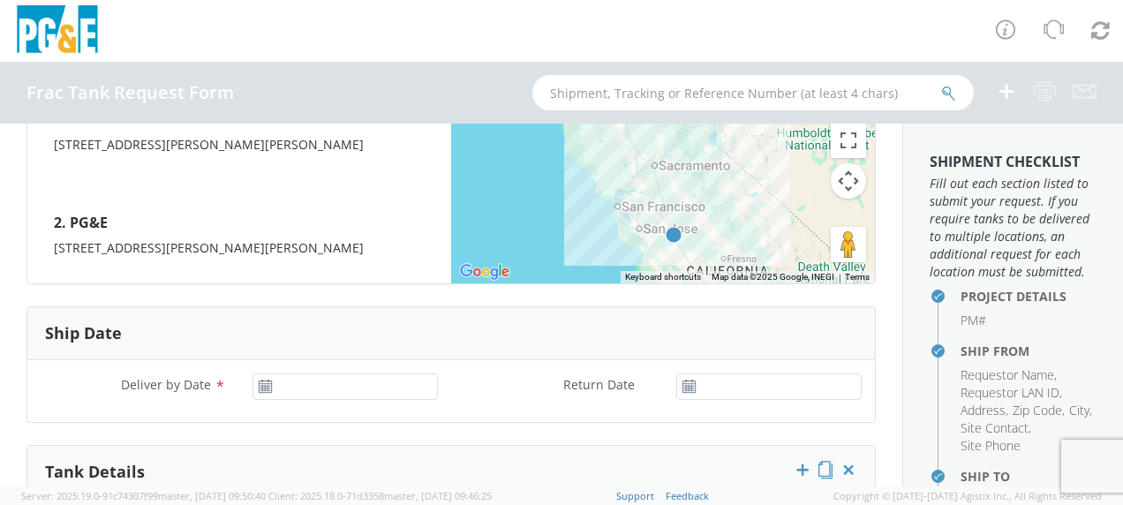
type input "[PHONE_NUMBER]"
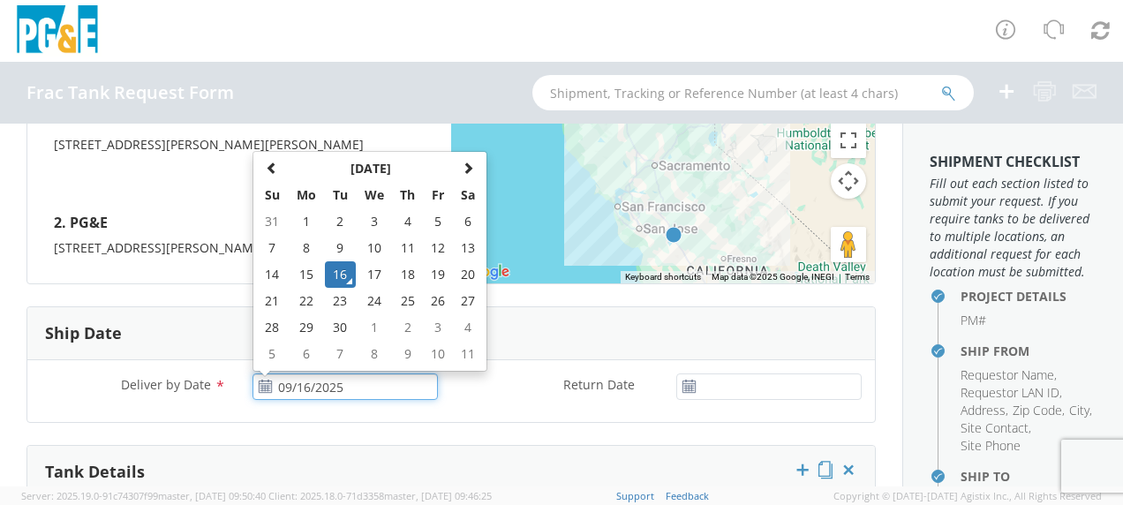
click at [340, 373] on input "09/16/2025" at bounding box center [344, 386] width 185 height 26
click at [381, 267] on td "17" at bounding box center [374, 274] width 37 height 26
type input "09/17/2025"
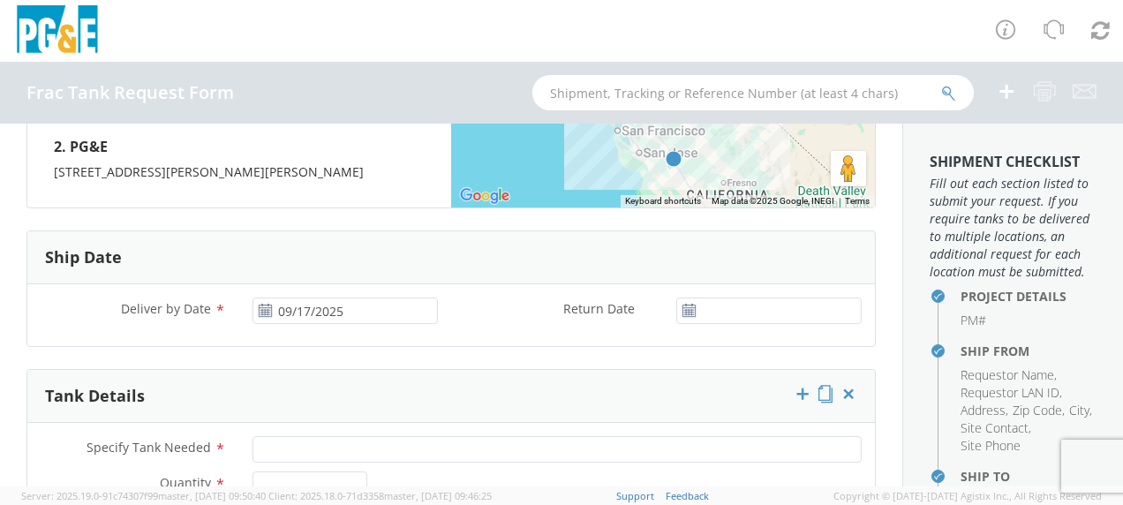
scroll to position [985, 0]
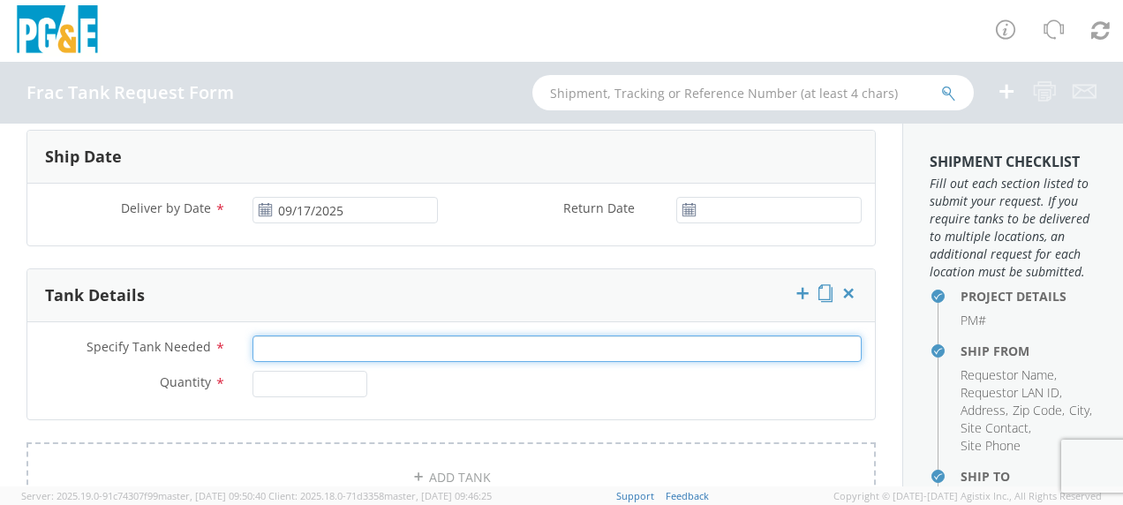
drag, startPoint x: 288, startPoint y: 340, endPoint x: 352, endPoint y: 335, distance: 64.7
click at [313, 335] on input "Specify Tank Needed *" at bounding box center [556, 348] width 609 height 26
type input "20K Single Wall"
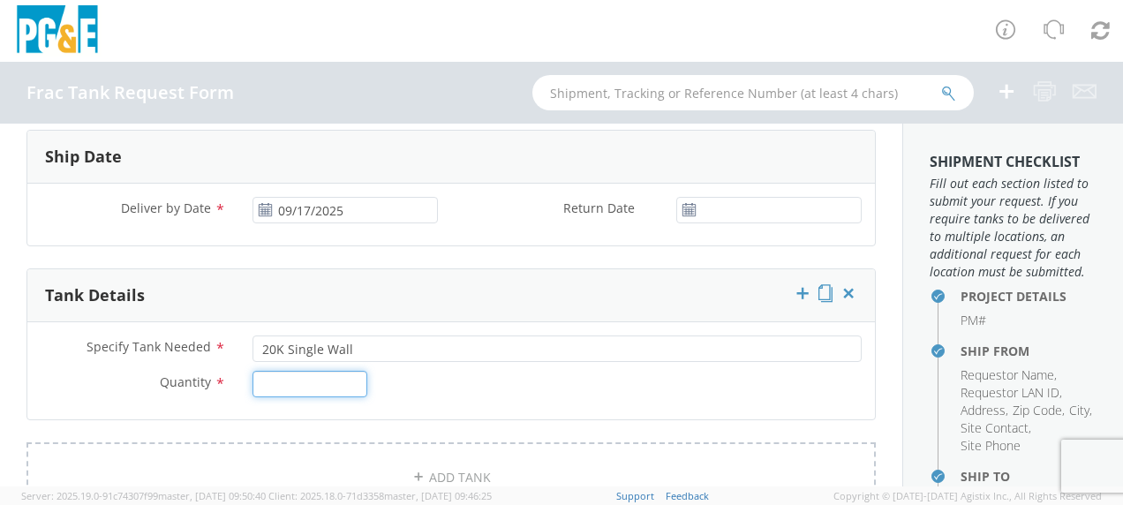
click at [317, 383] on input "Quantity *" at bounding box center [309, 384] width 115 height 26
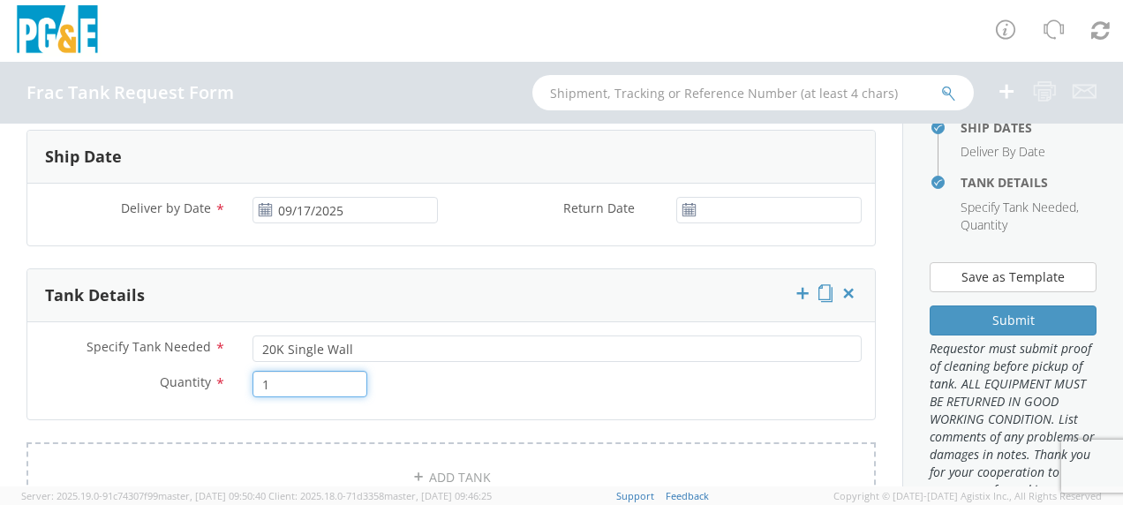
scroll to position [441, 0]
type input "1"
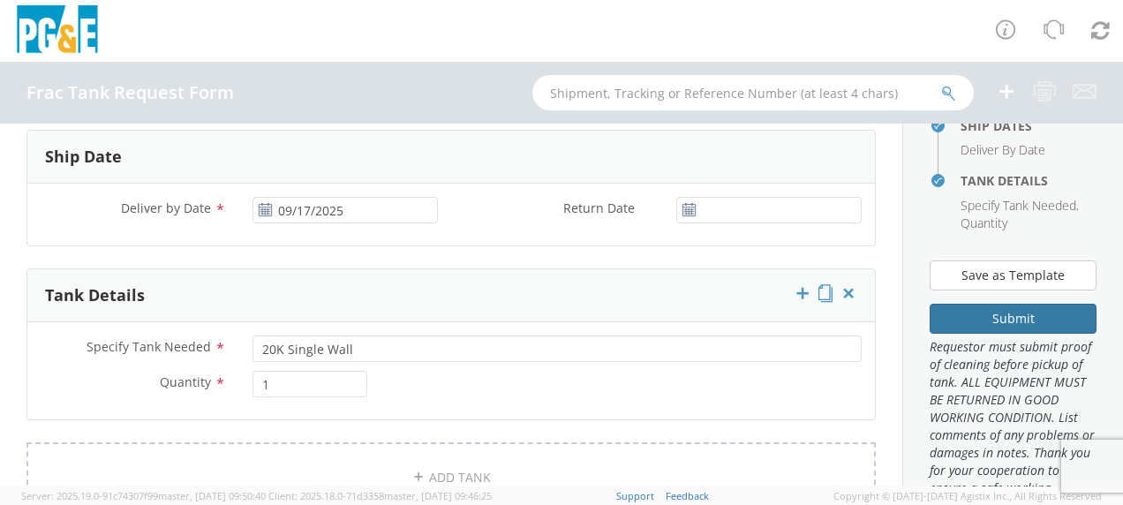
click at [992, 334] on button "Submit" at bounding box center [1013, 319] width 167 height 30
